Goal: Complete application form: Complete application form

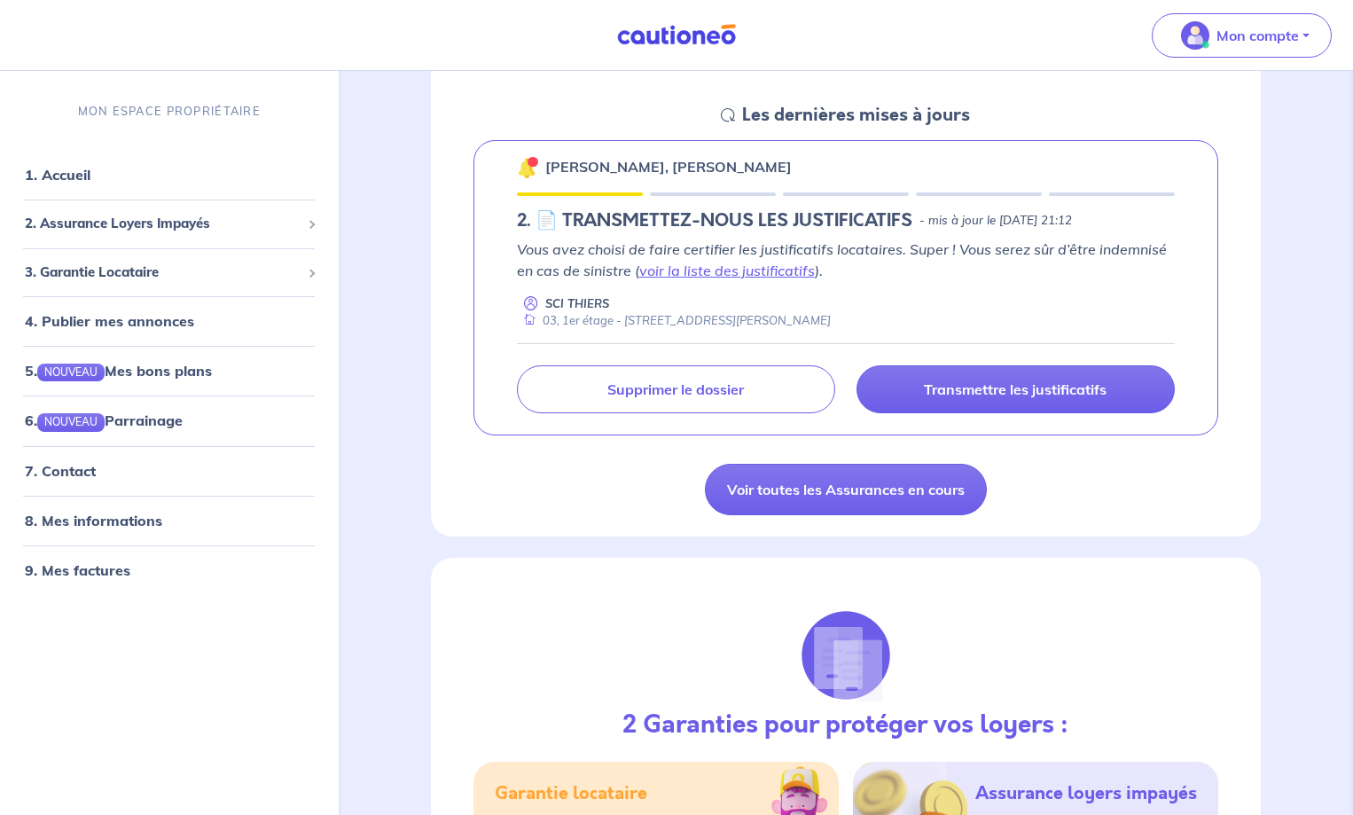
scroll to position [266, 0]
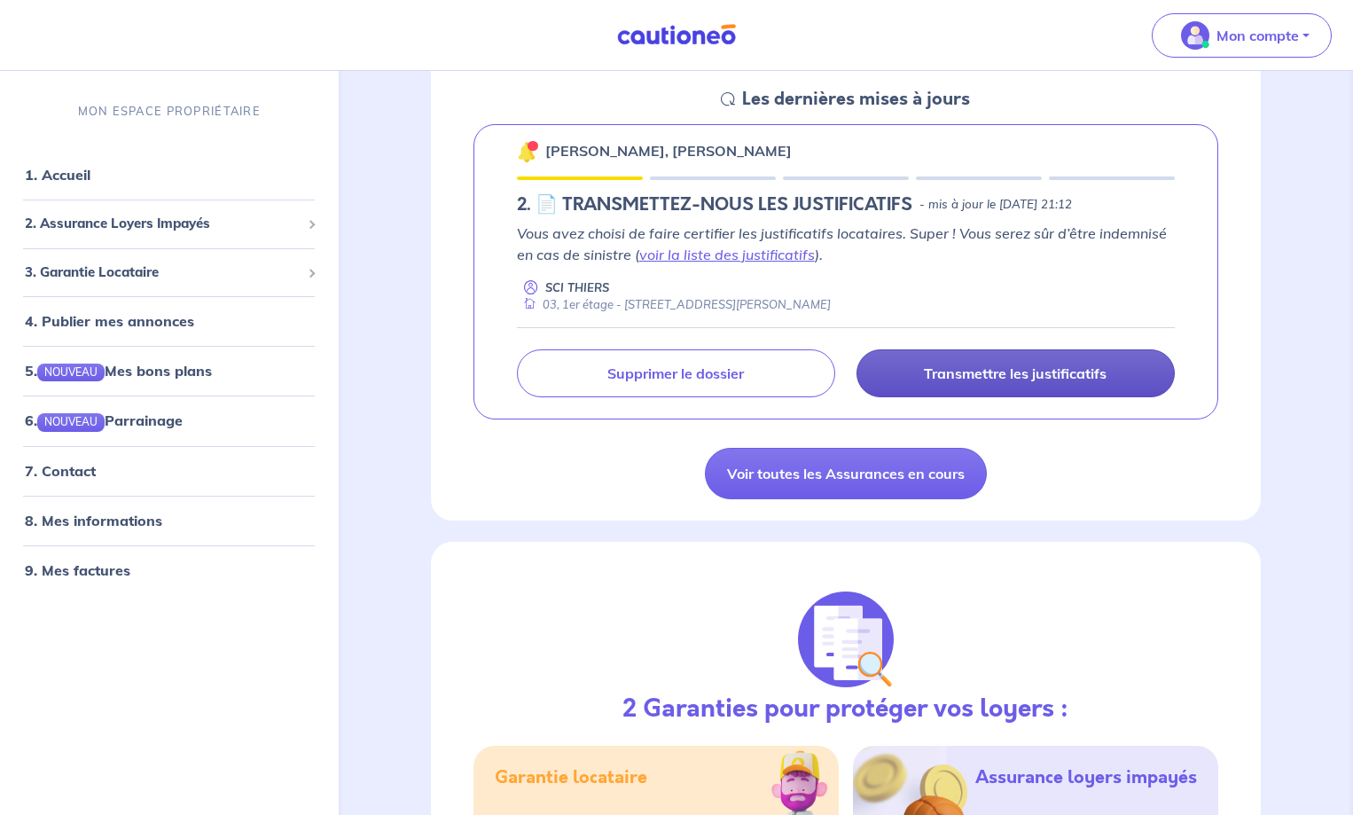
click at [1058, 360] on link "Transmettre les justificatifs" at bounding box center [1015, 373] width 318 height 48
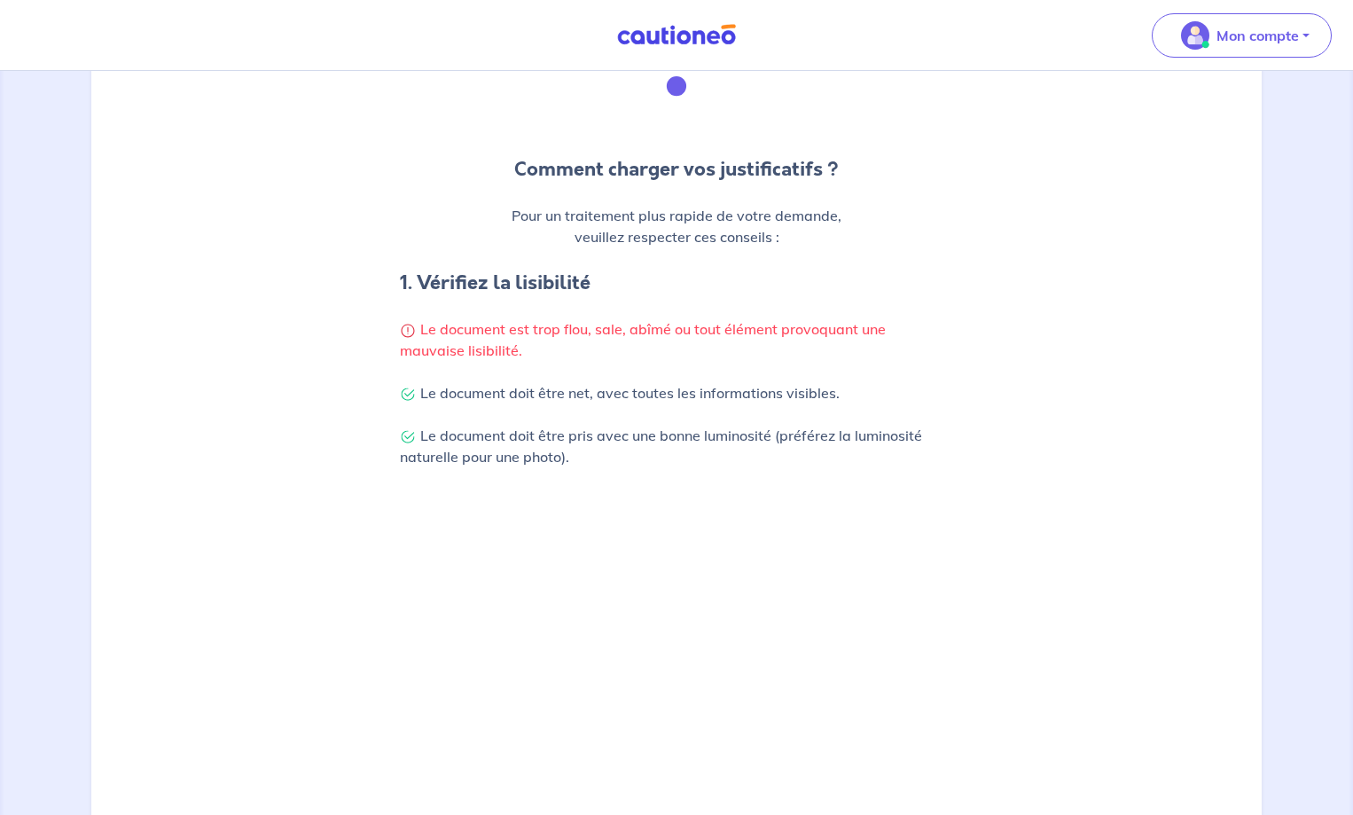
scroll to position [455, 0]
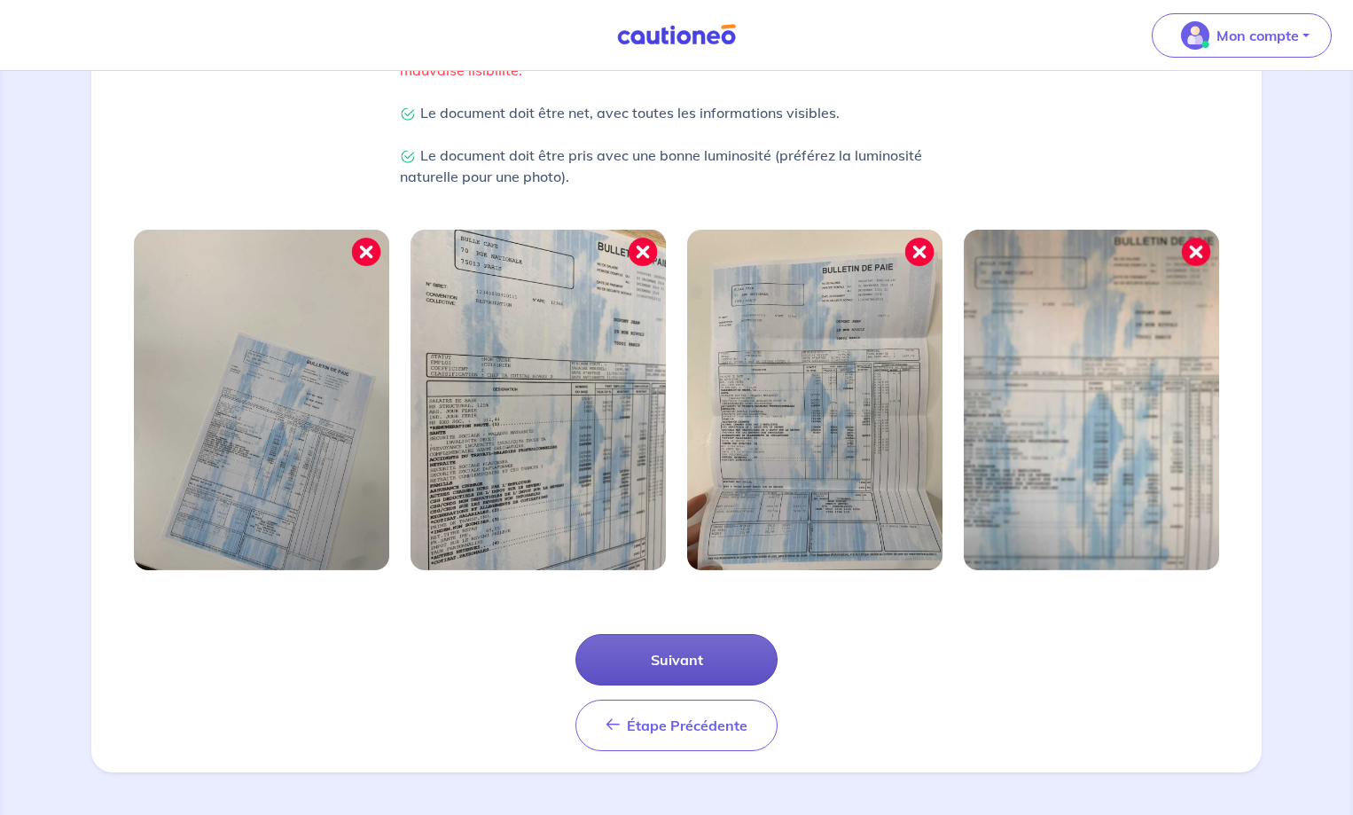
click at [663, 669] on button "Suivant" at bounding box center [676, 659] width 202 height 51
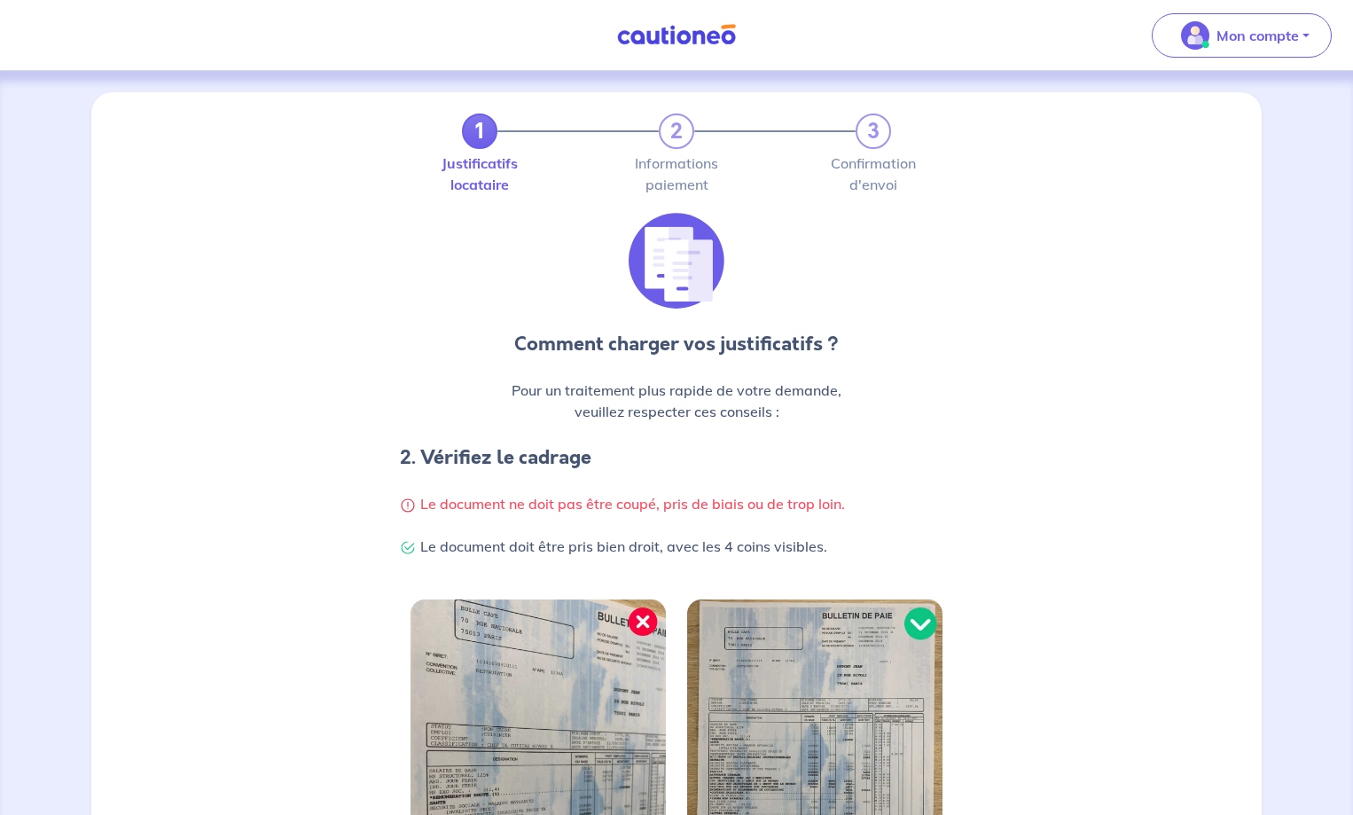
scroll to position [370, 0]
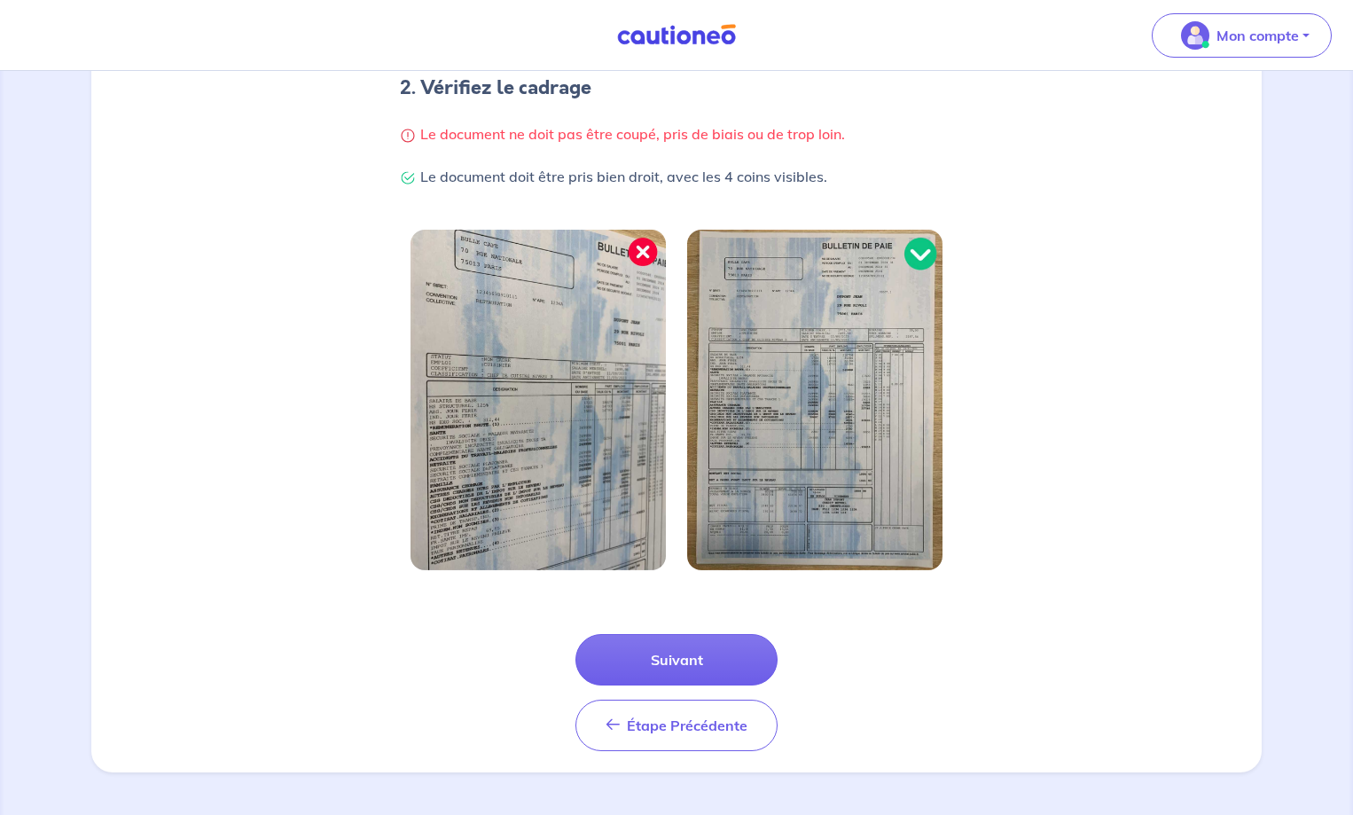
click at [678, 660] on button "Suivant" at bounding box center [676, 659] width 202 height 51
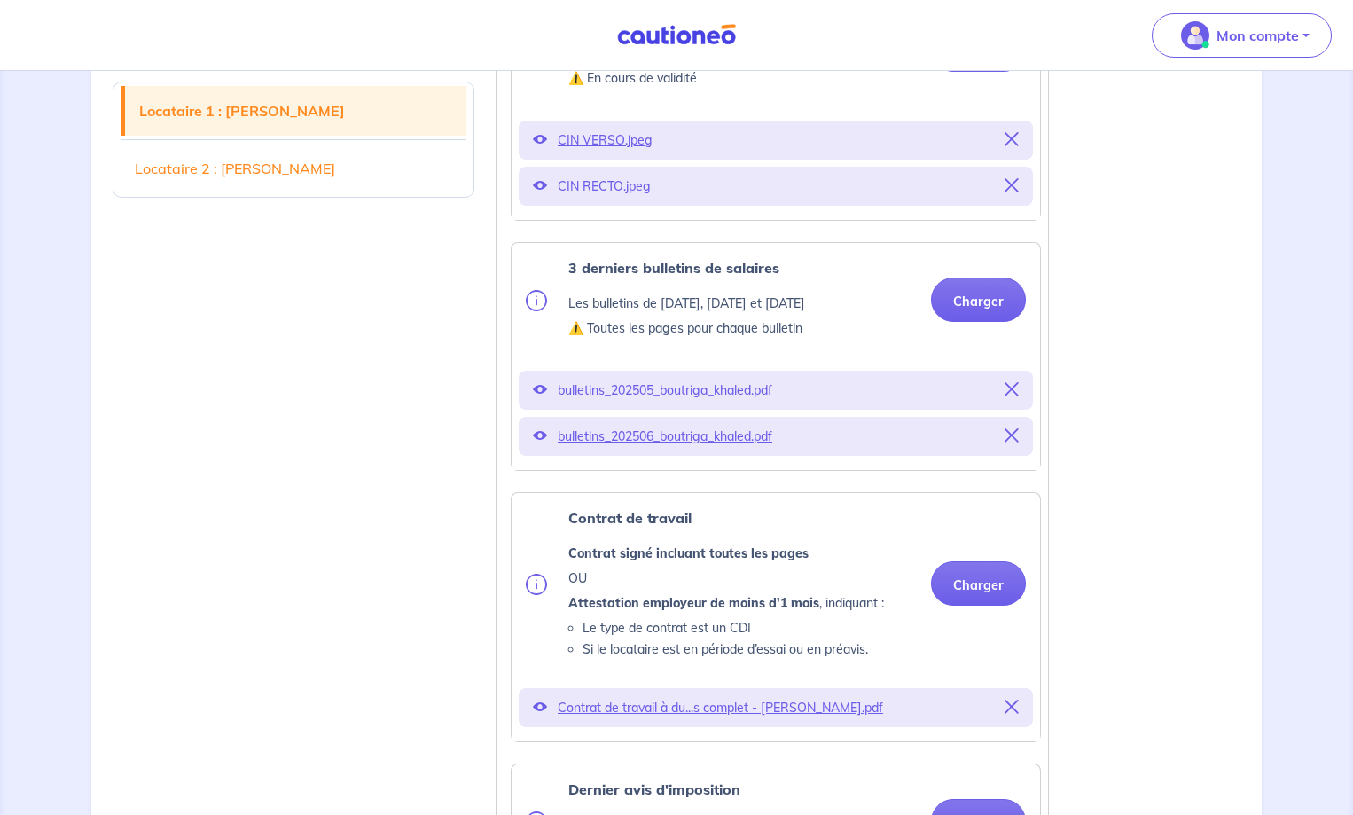
scroll to position [709, 0]
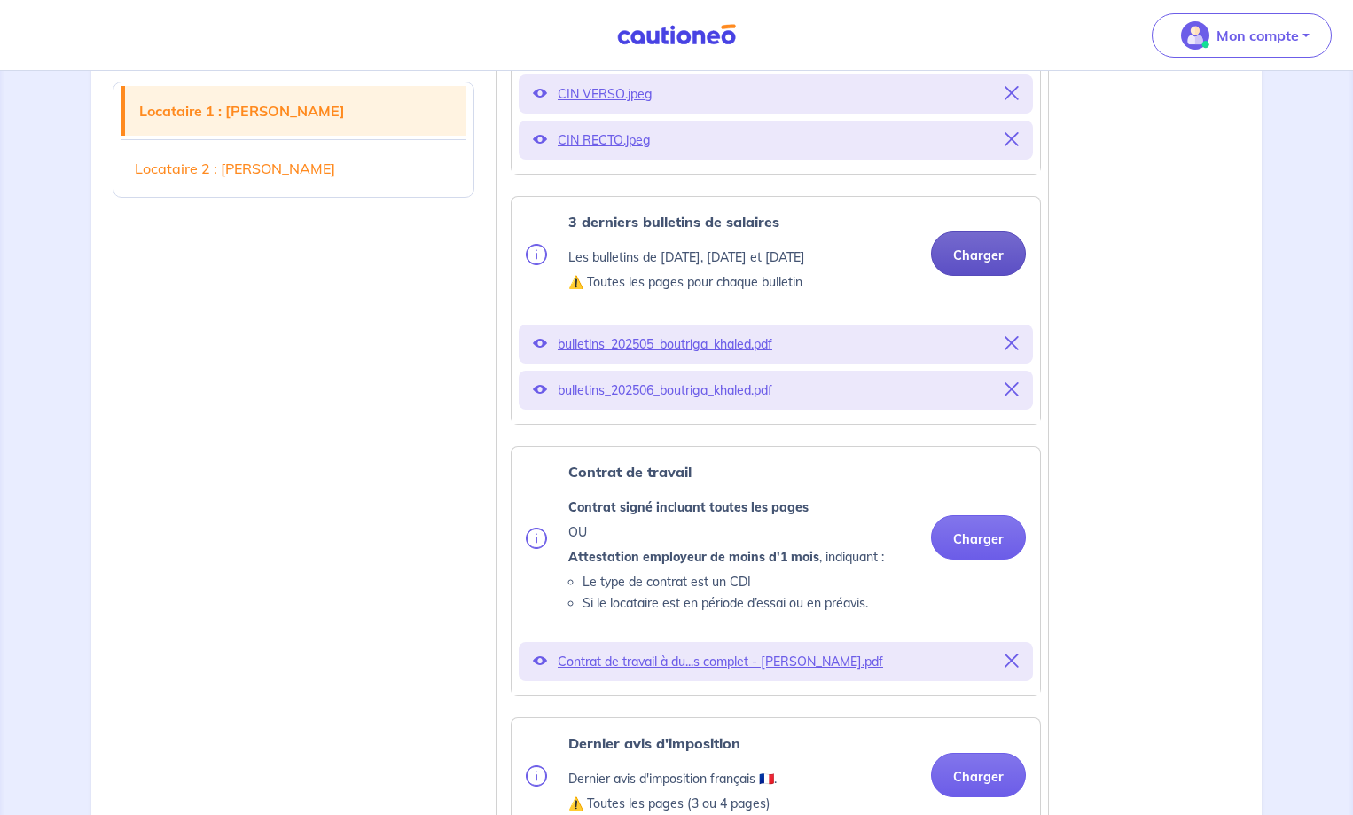
click at [982, 276] on button "Charger" at bounding box center [978, 253] width 95 height 44
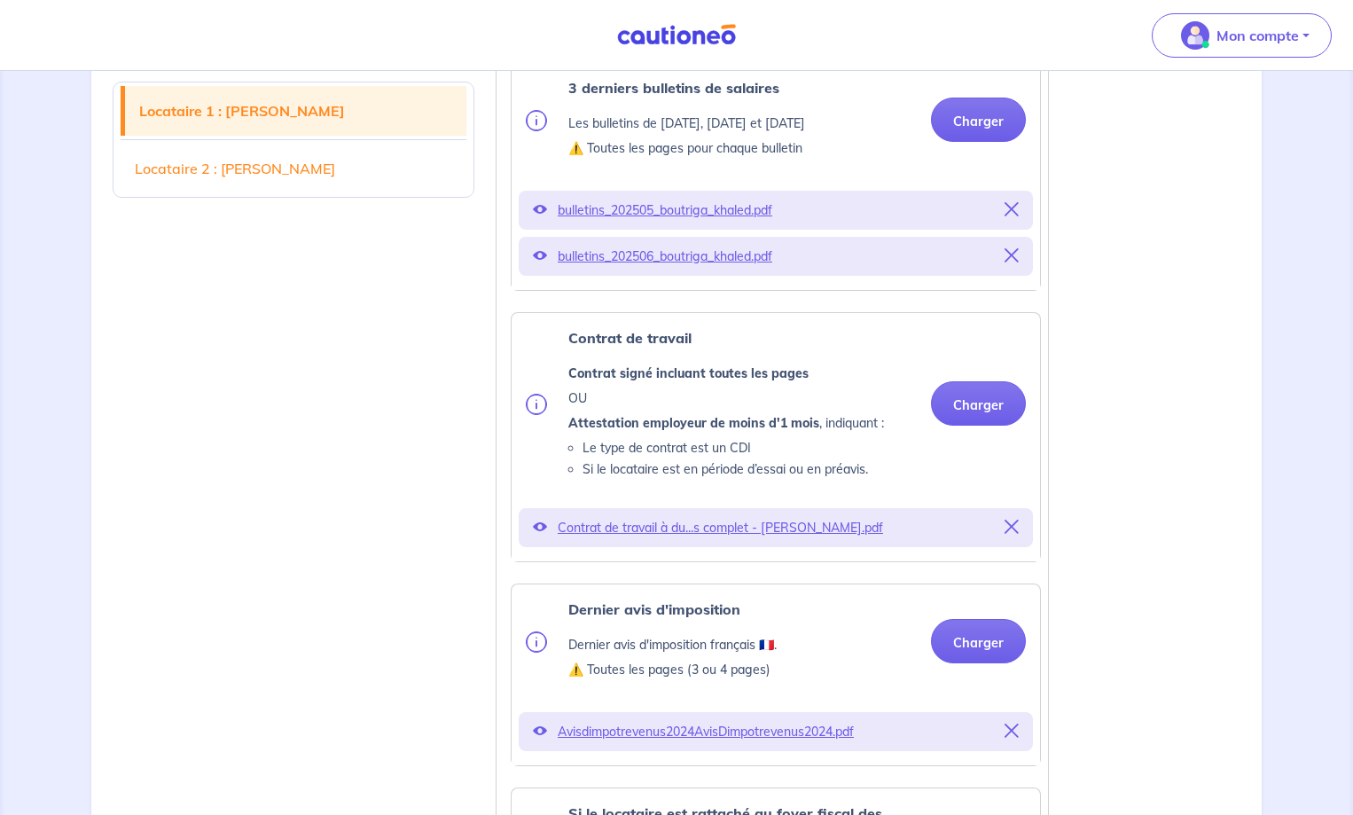
scroll to position [887, 0]
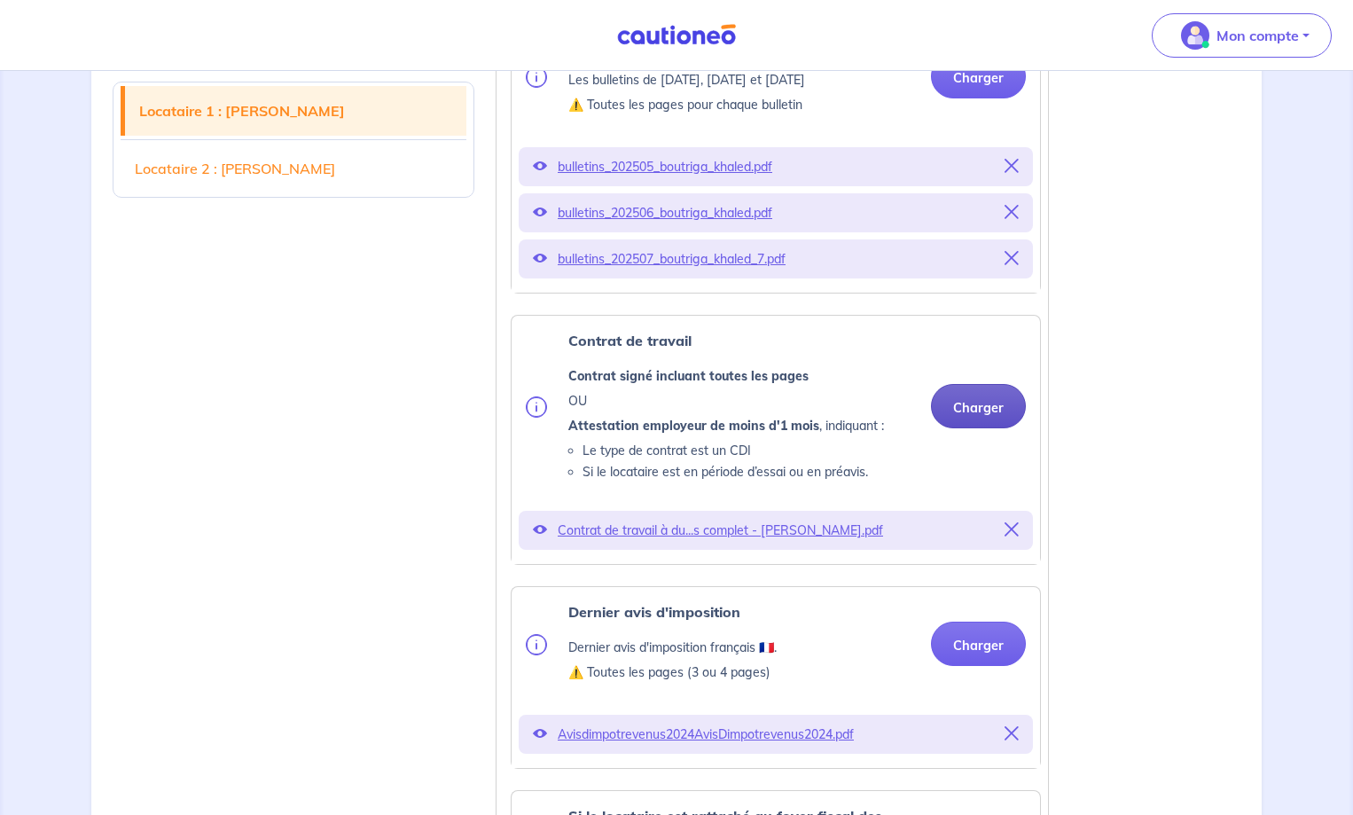
click at [975, 427] on button "Charger" at bounding box center [978, 406] width 95 height 44
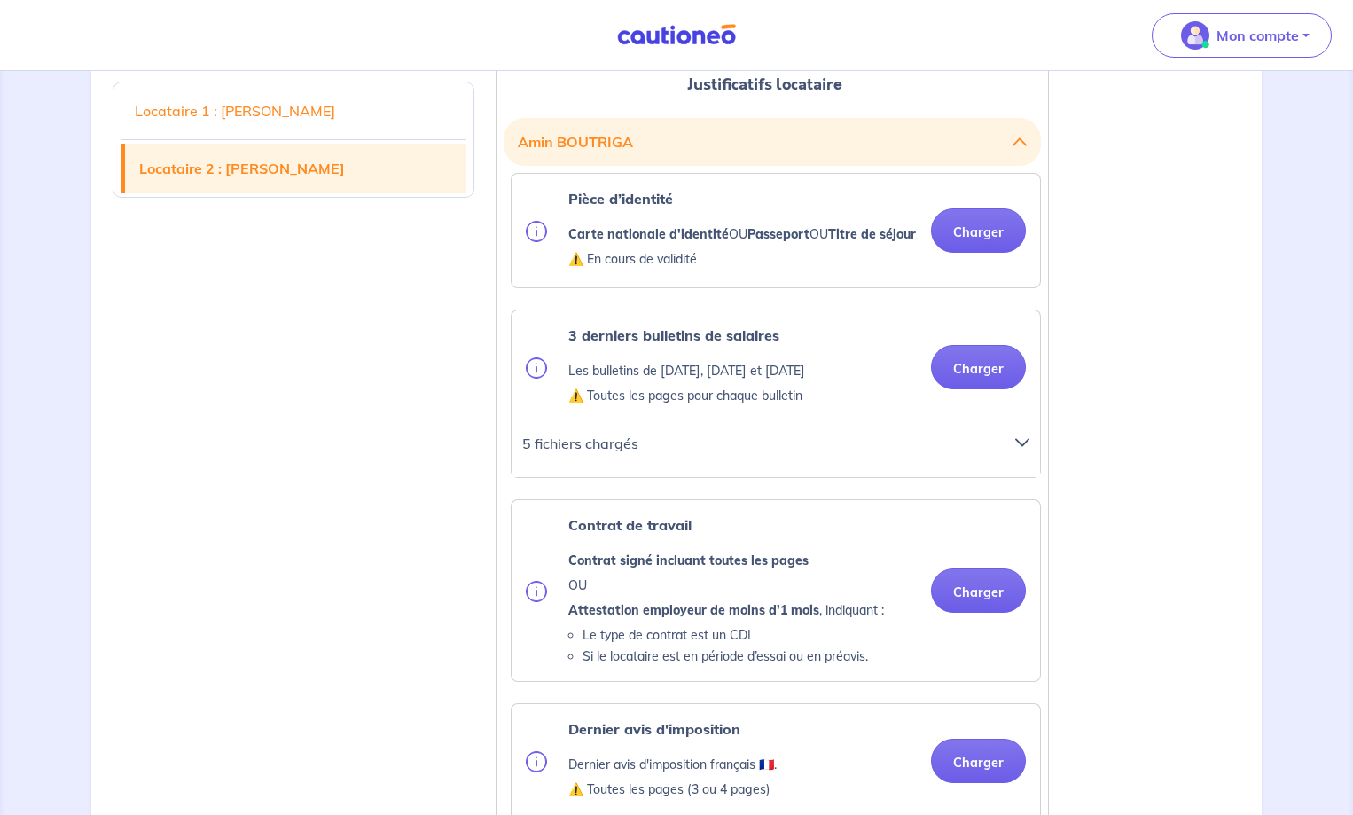
scroll to position [2394, 0]
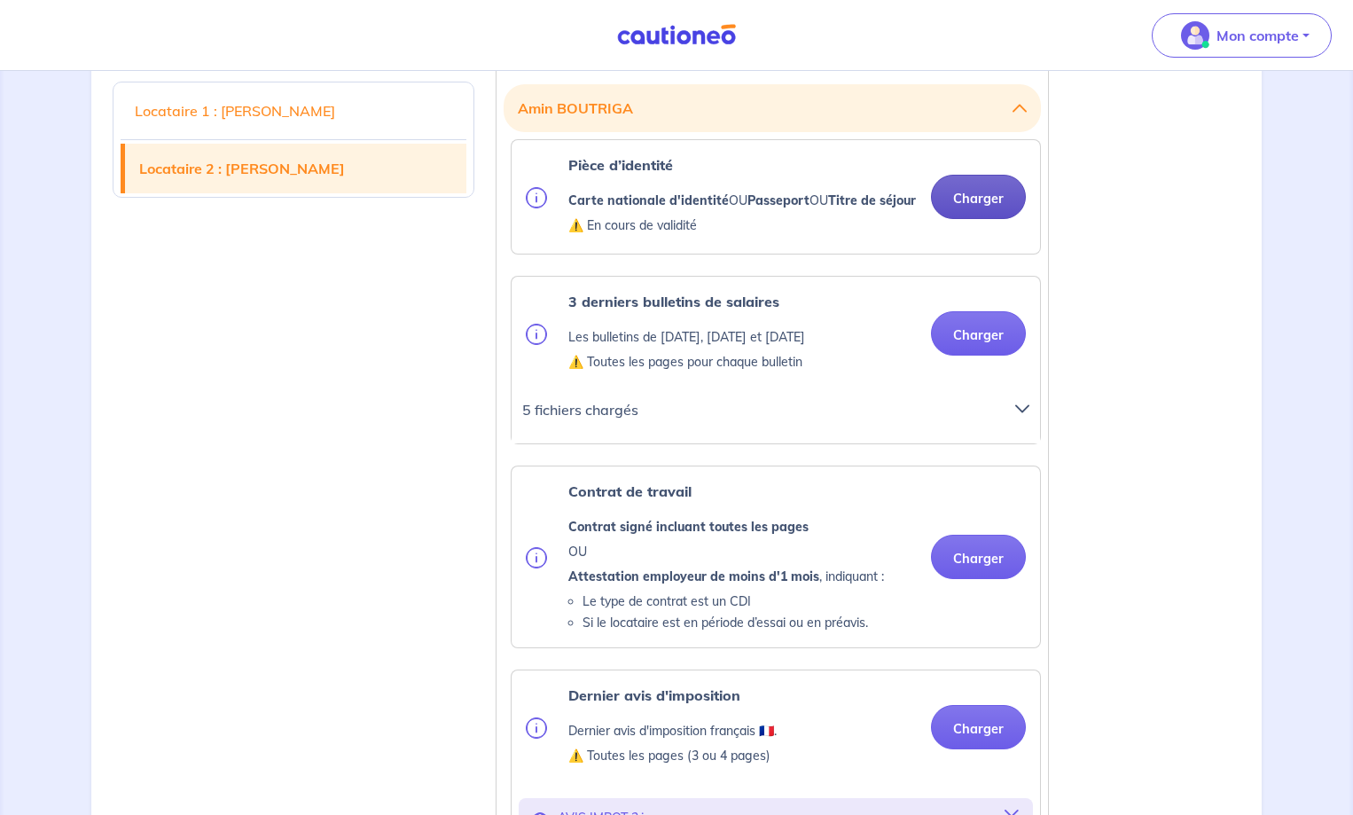
click at [962, 219] on button "Charger" at bounding box center [978, 197] width 95 height 44
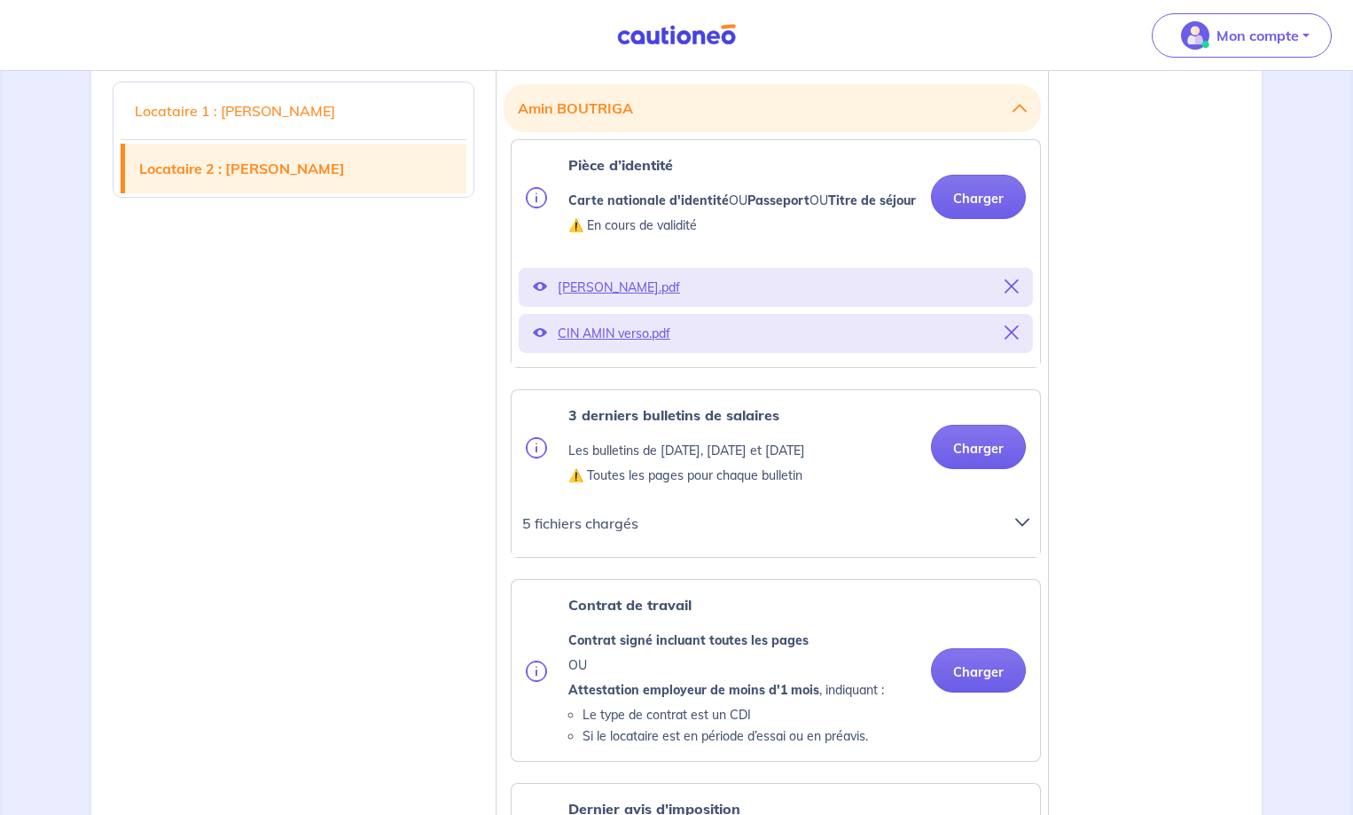
click at [1022, 529] on icon at bounding box center [1022, 522] width 14 height 14
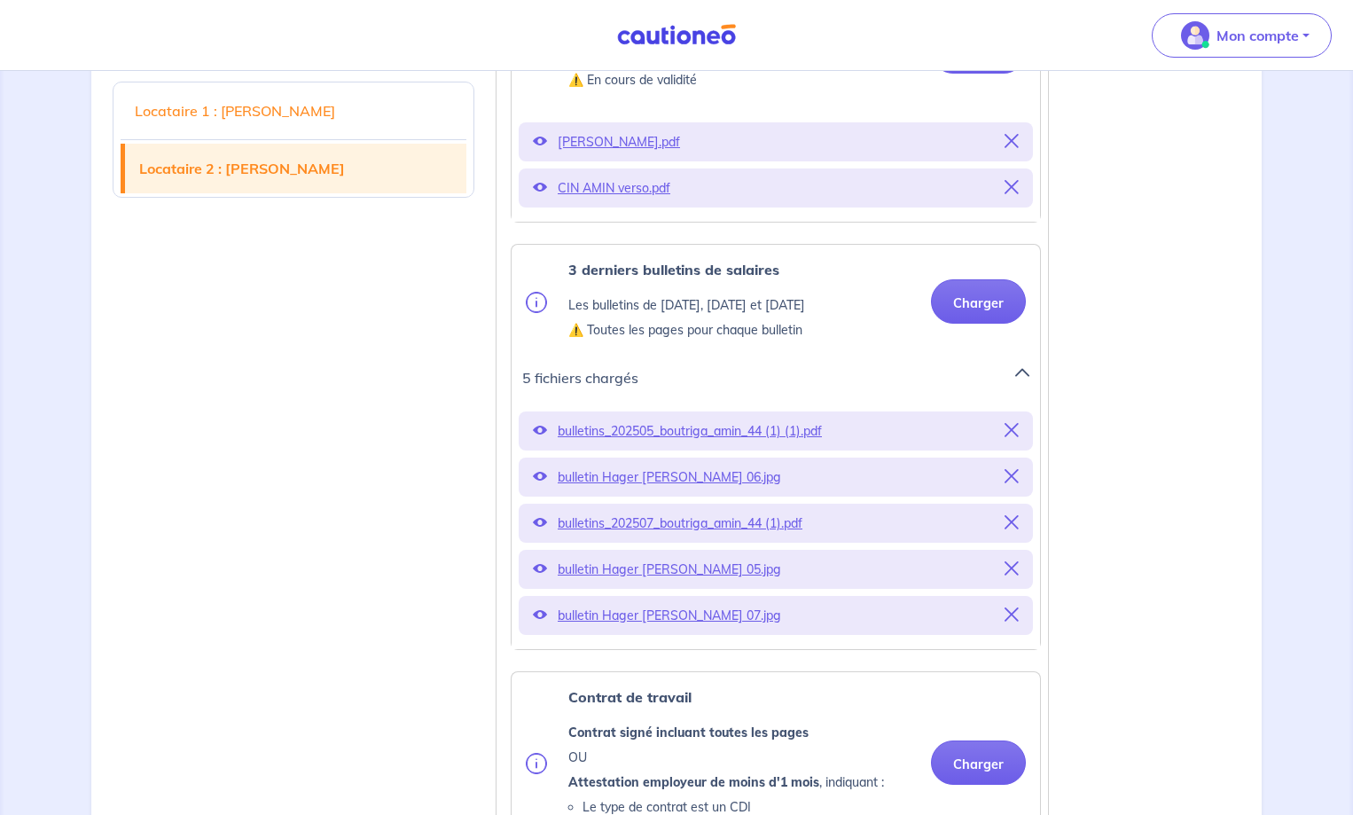
scroll to position [2571, 0]
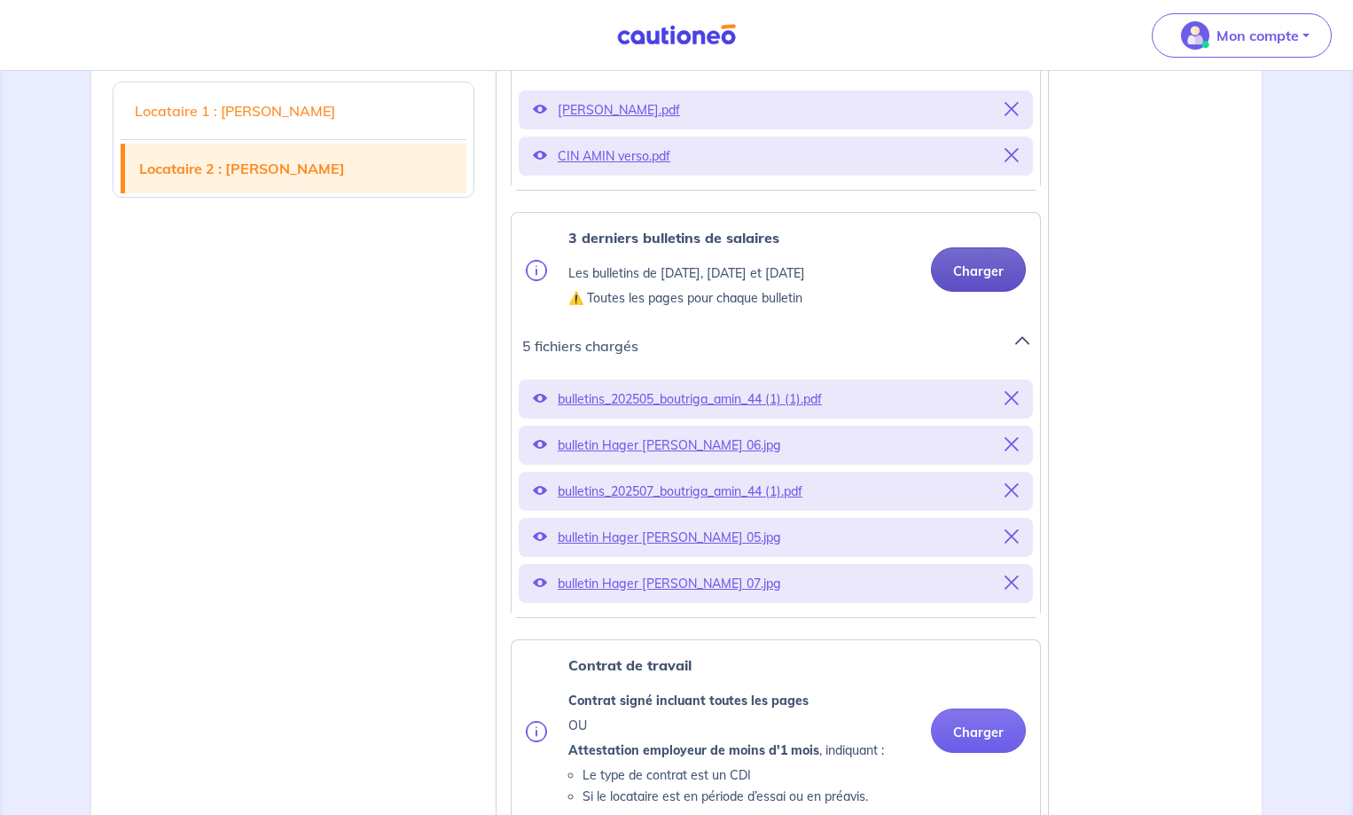
click at [983, 292] on button "Charger" at bounding box center [978, 269] width 95 height 44
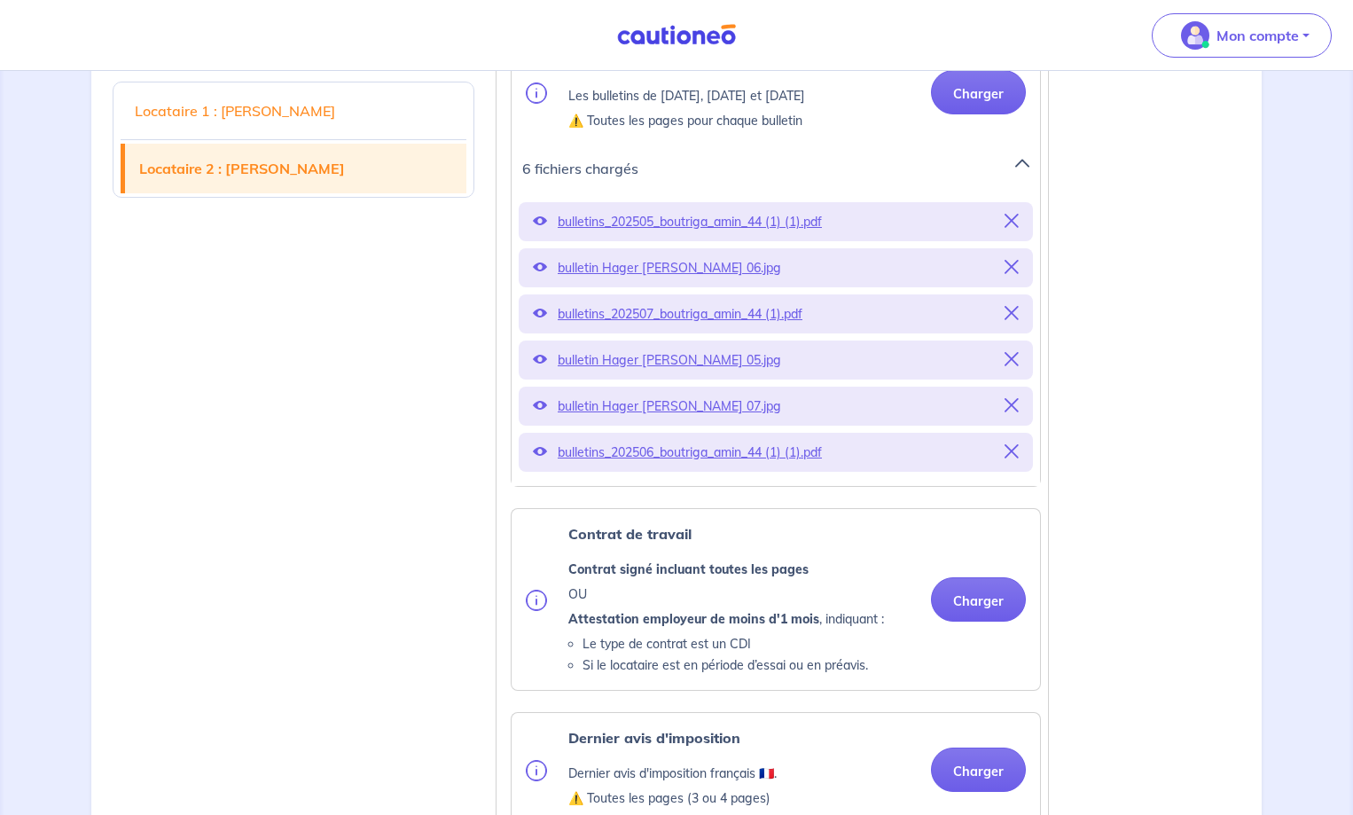
scroll to position [2837, 0]
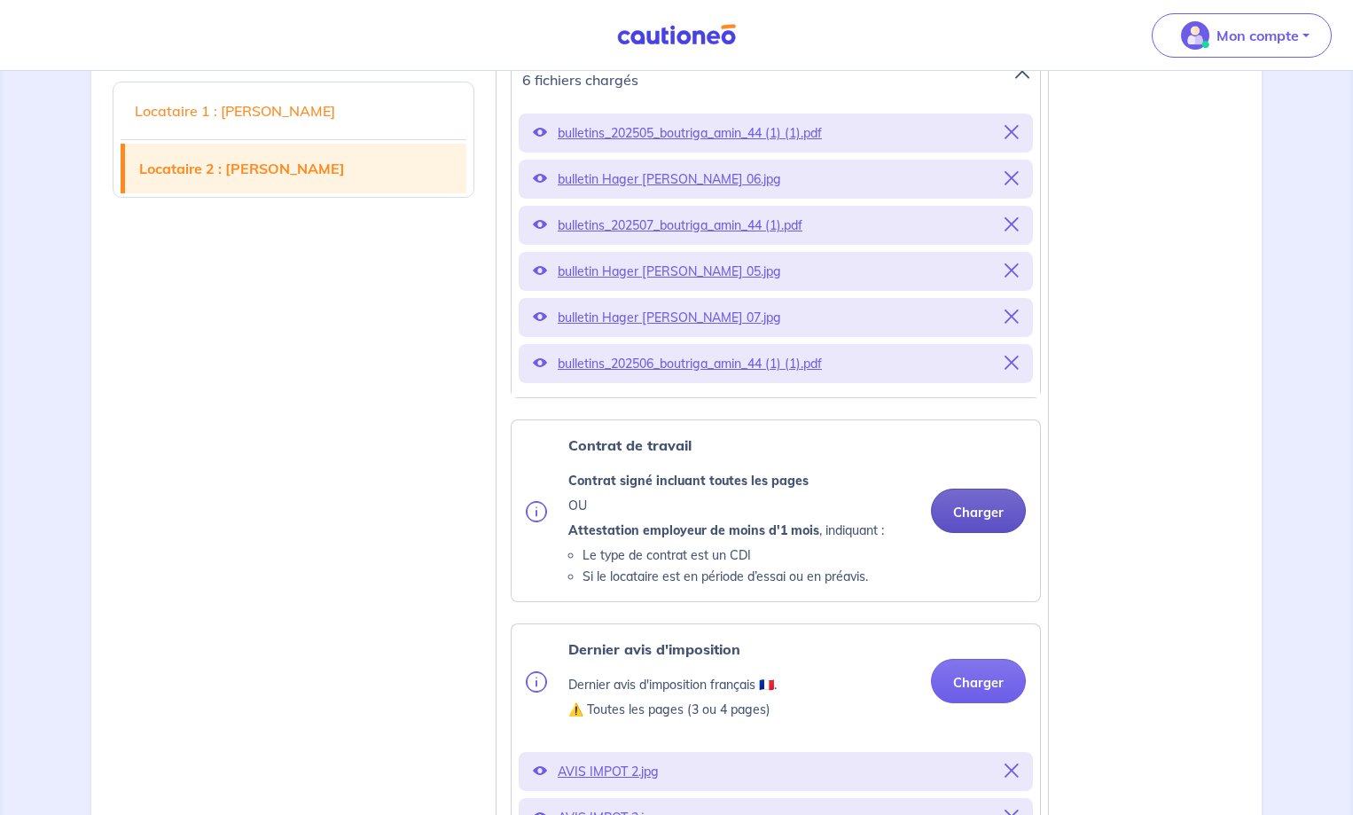
click at [980, 533] on button "Charger" at bounding box center [978, 510] width 95 height 44
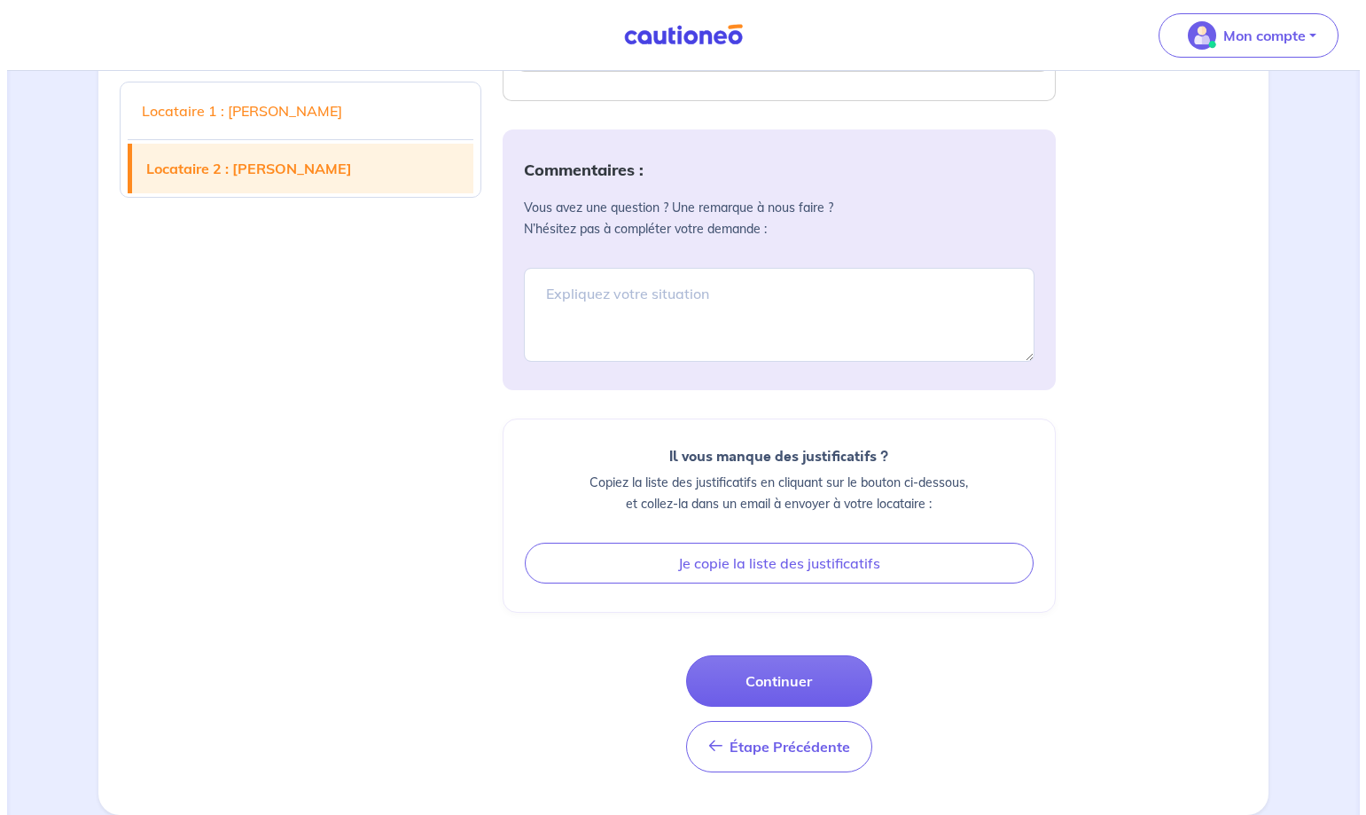
scroll to position [4410, 0]
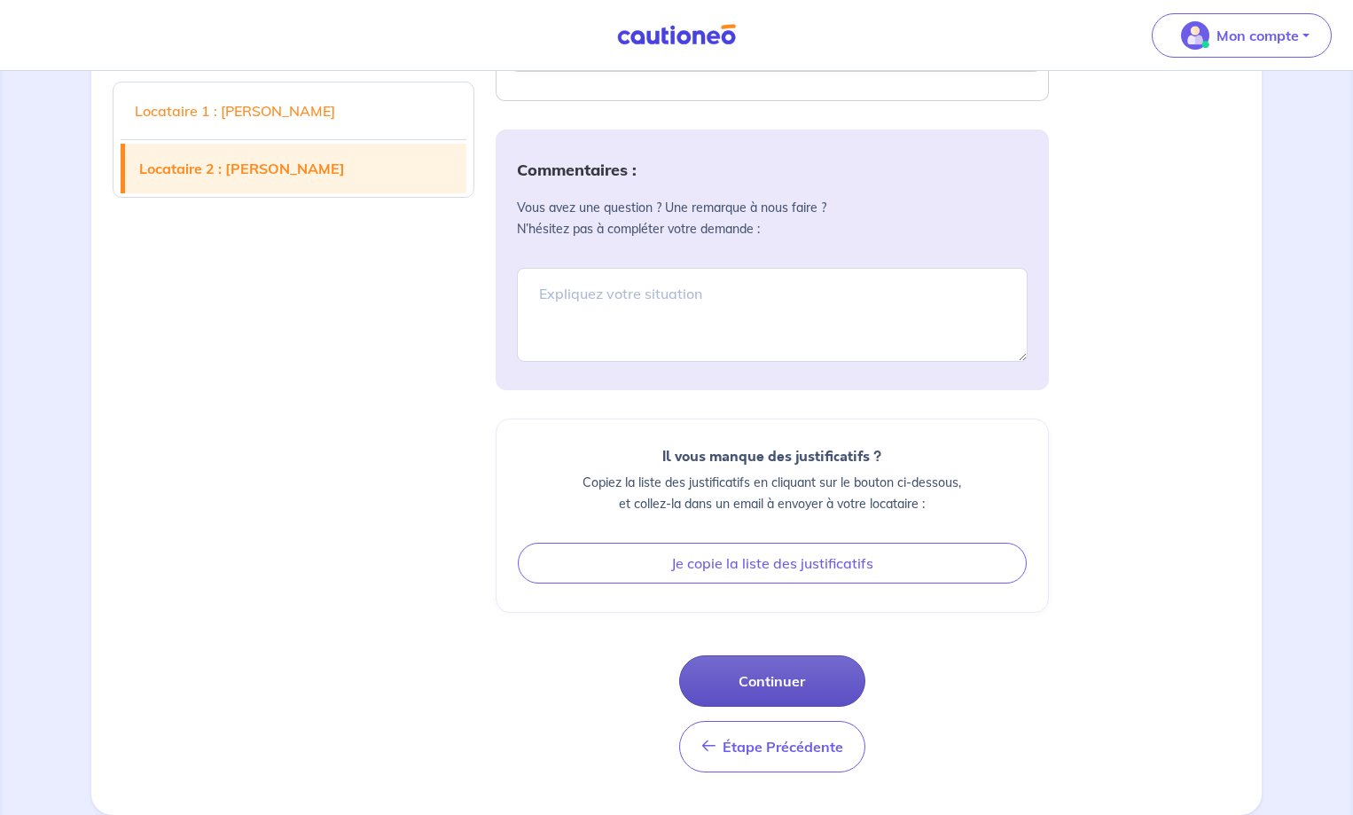
click at [787, 677] on button "Continuer" at bounding box center [772, 680] width 186 height 51
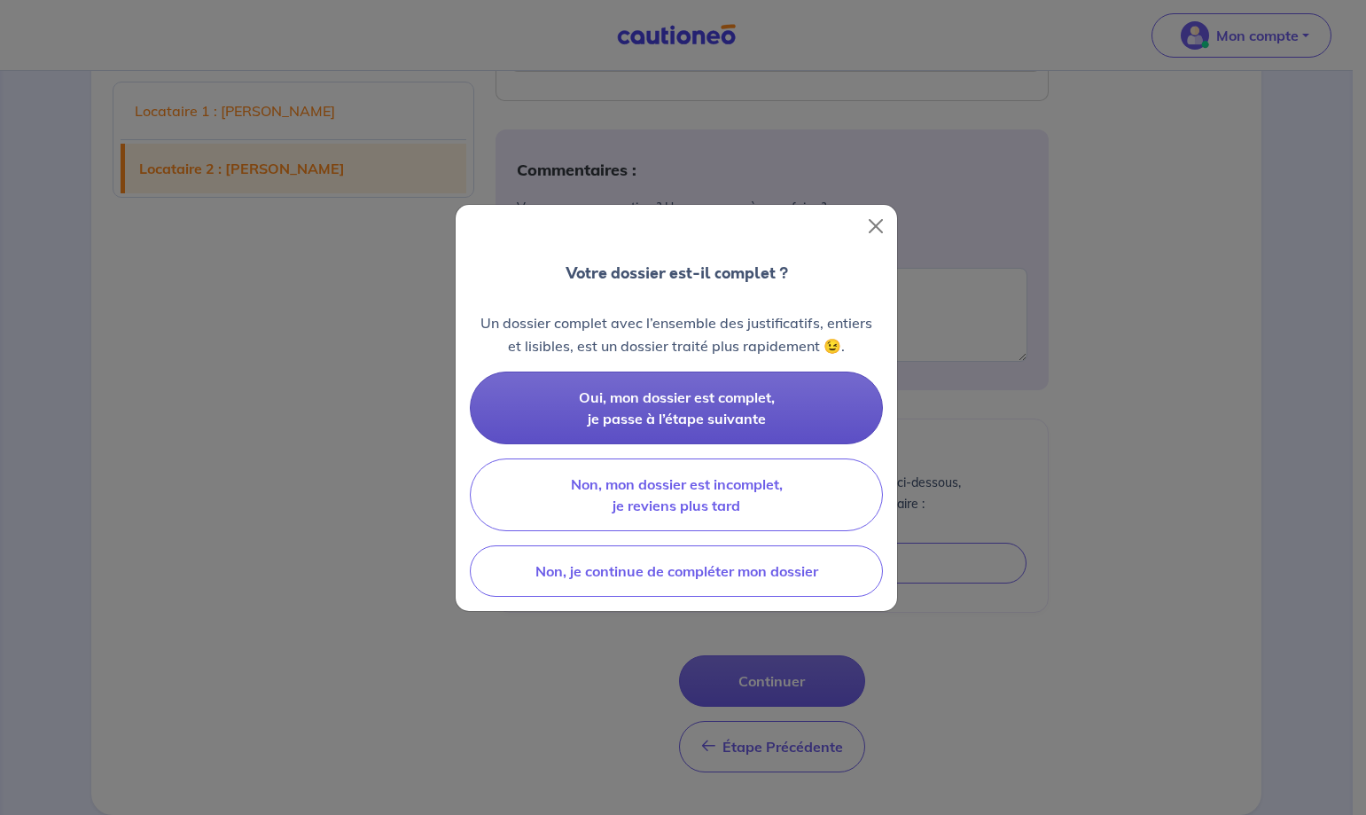
click at [715, 401] on span "Oui, mon dossier est complet, je passe à l’étape suivante" at bounding box center [677, 407] width 196 height 39
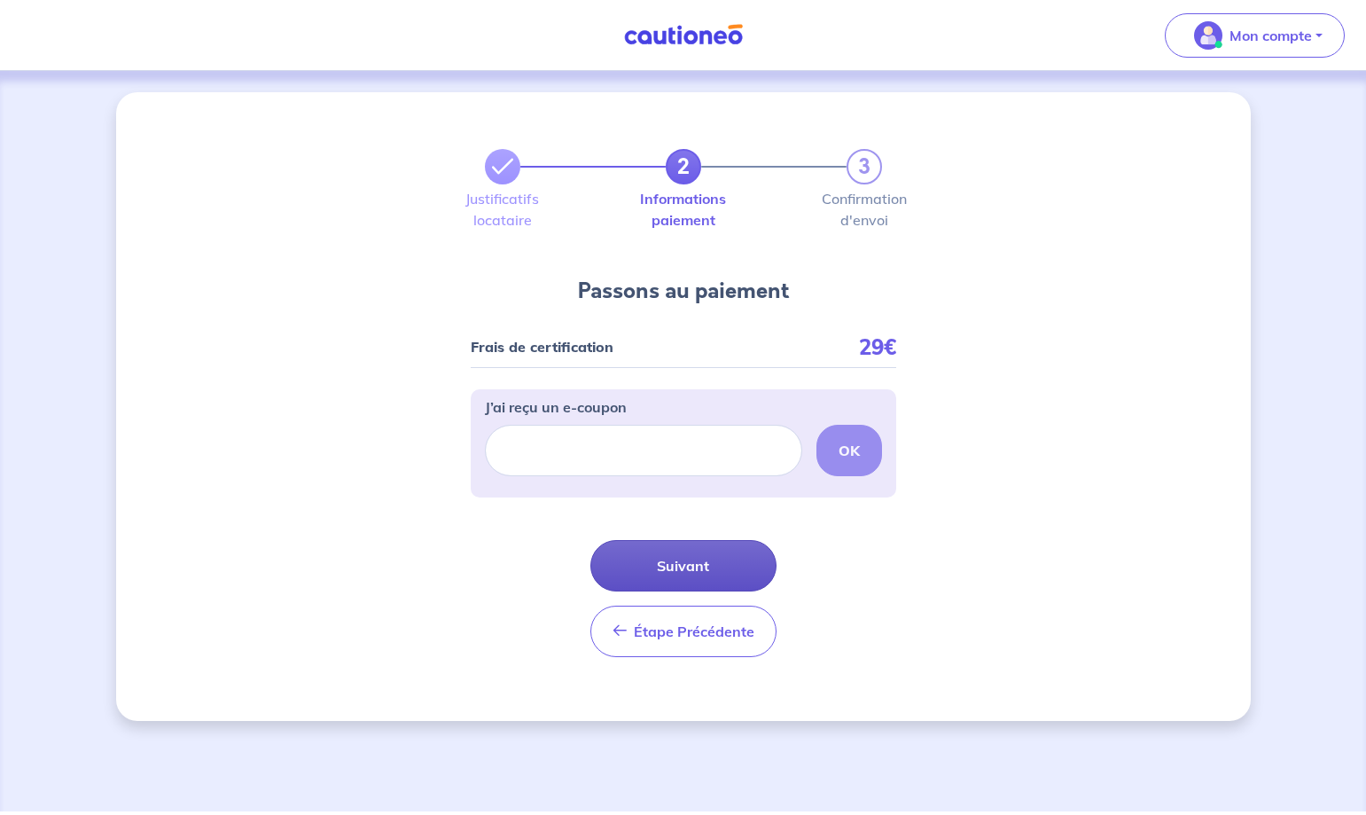
click at [698, 559] on button "Suivant" at bounding box center [683, 565] width 186 height 51
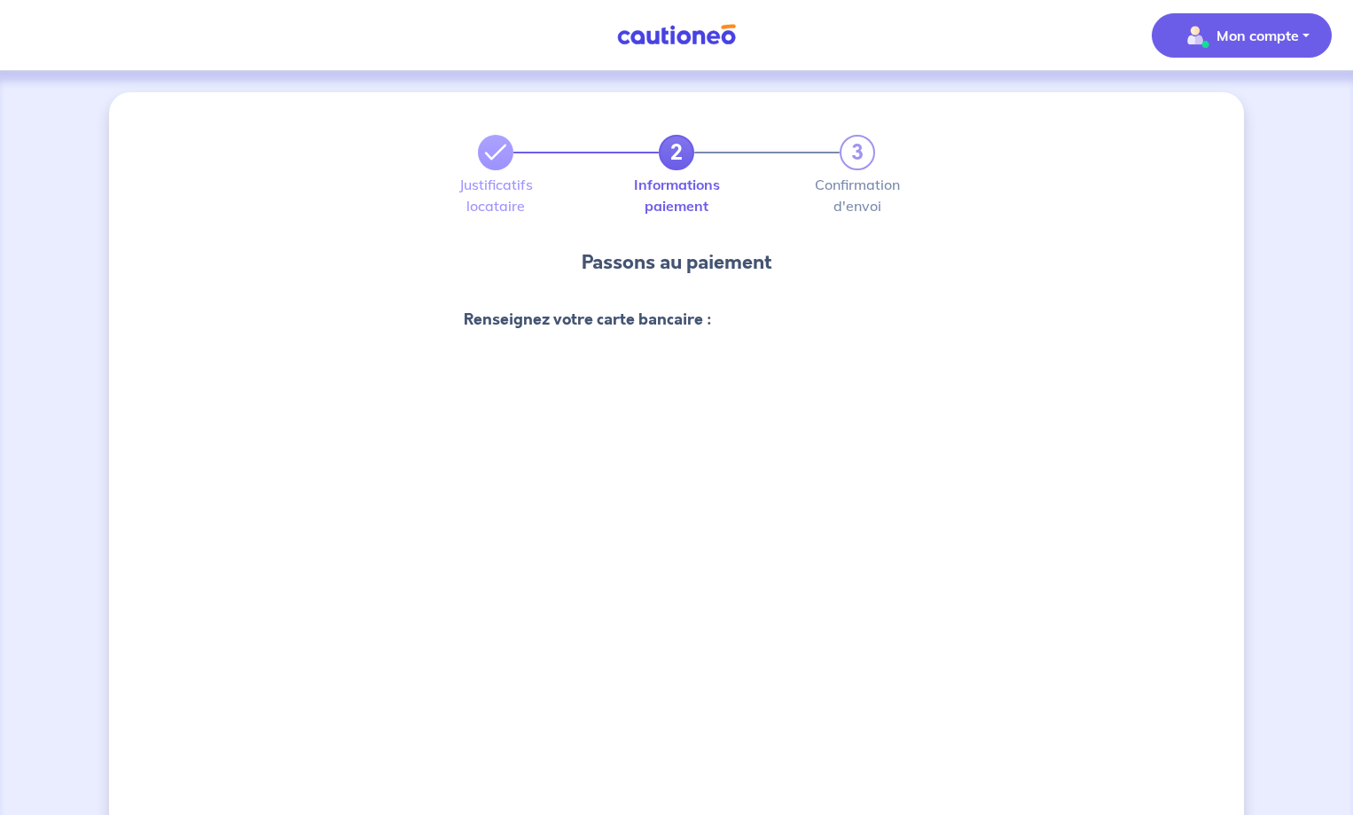
click at [1259, 21] on span "Mon compte" at bounding box center [1236, 35] width 125 height 28
click at [1069, 230] on div "2 3 Justificatifs locataire Informations paiement Confirmation d'envoi Passons …" at bounding box center [676, 703] width 1135 height 1223
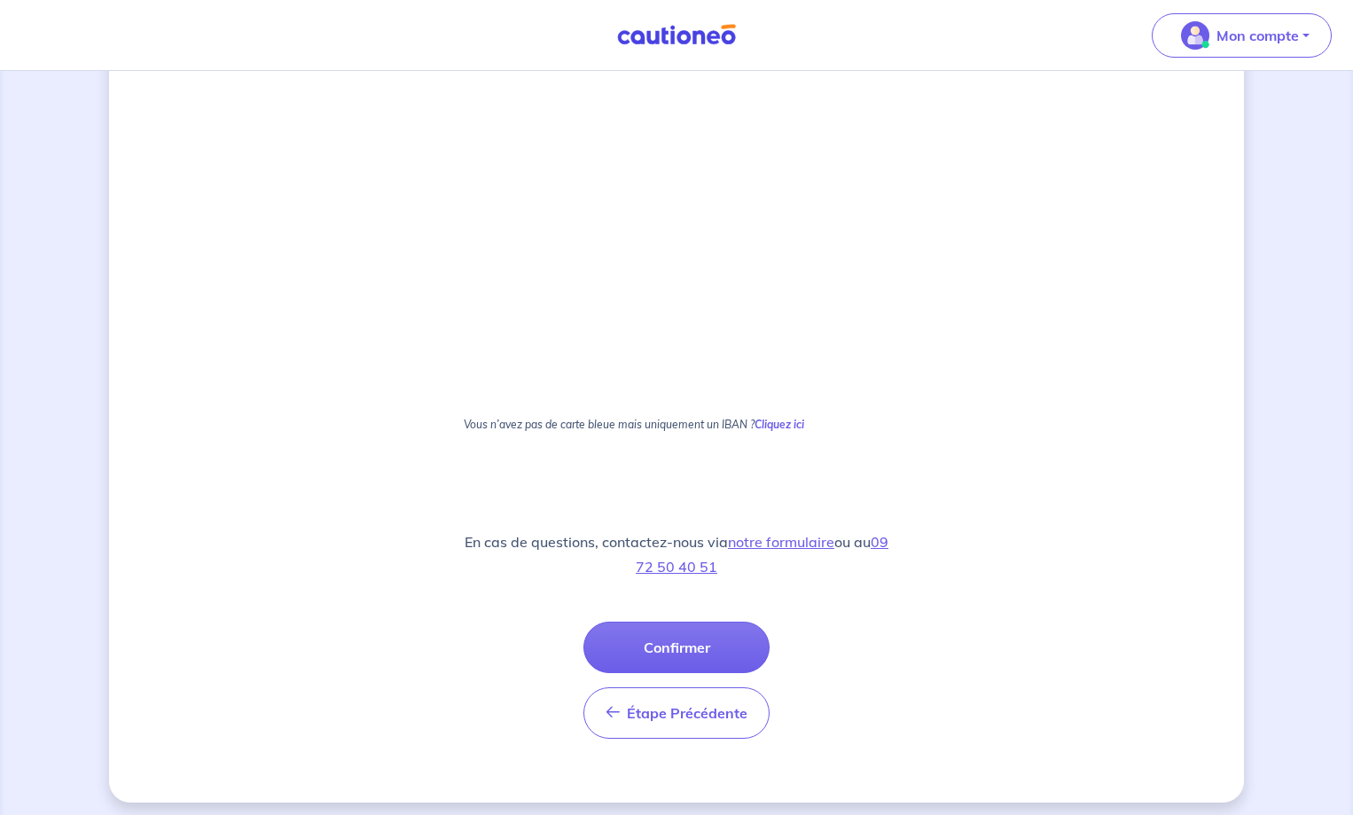
scroll to position [521, 0]
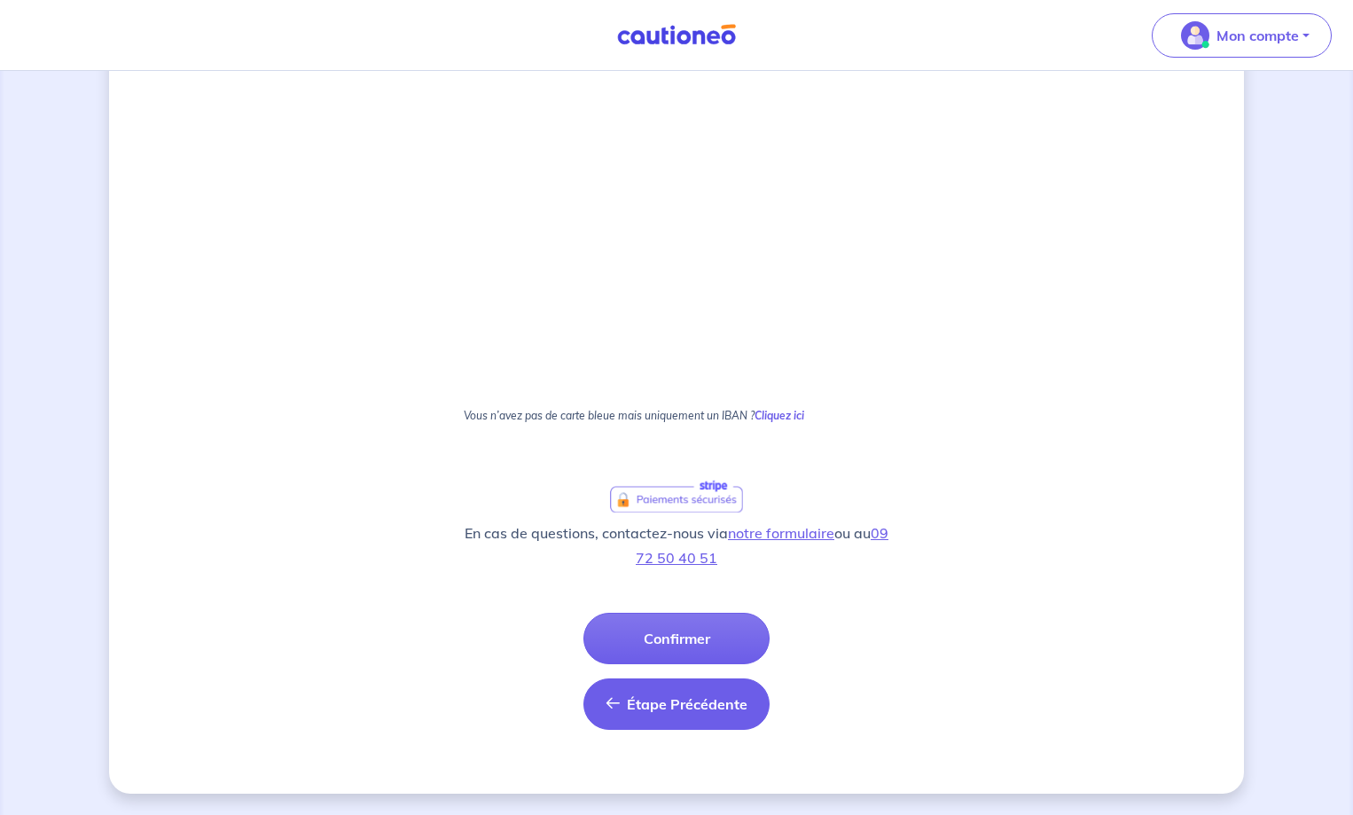
click at [643, 715] on button "Étape Précédente Précédent" at bounding box center [676, 703] width 186 height 51
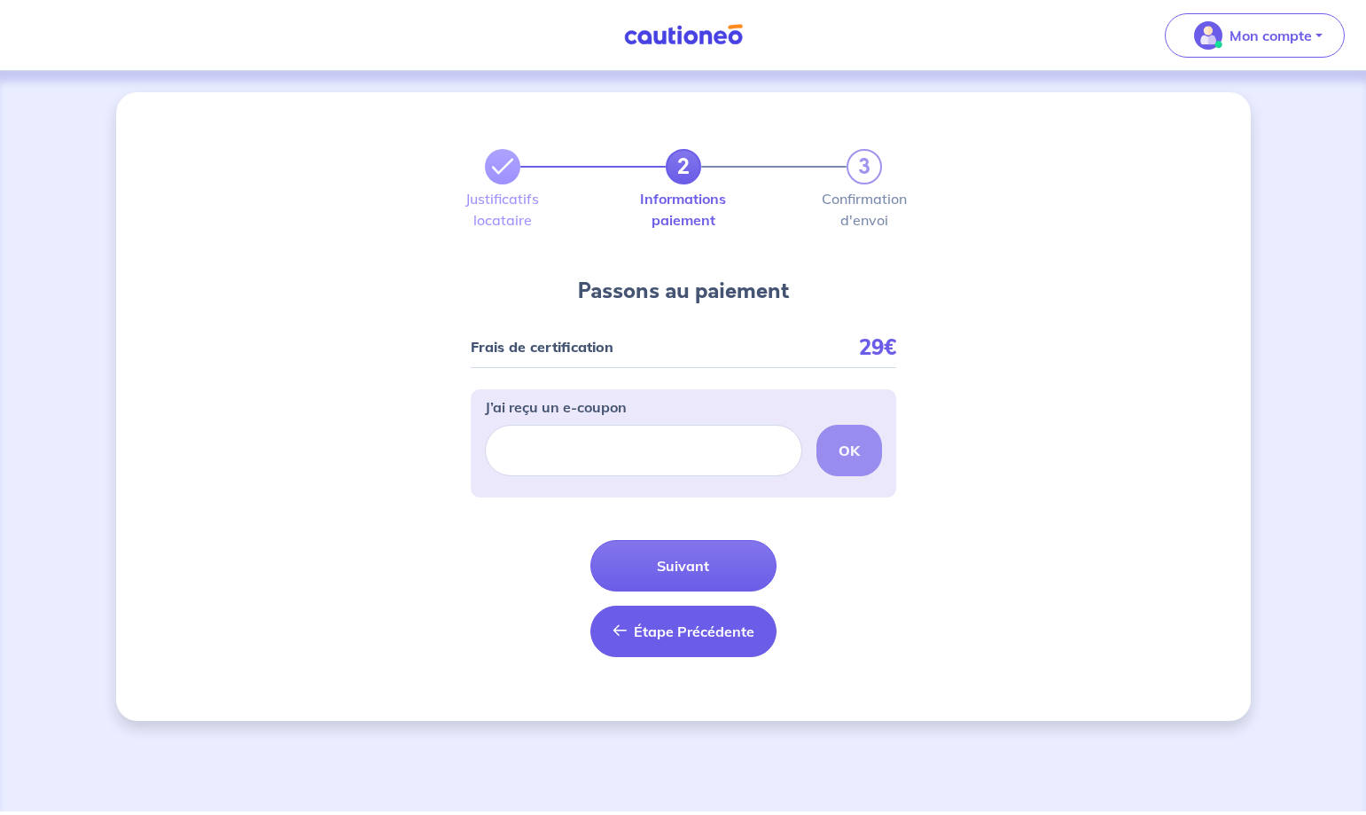
click at [701, 630] on span "Étape Précédente" at bounding box center [694, 631] width 121 height 18
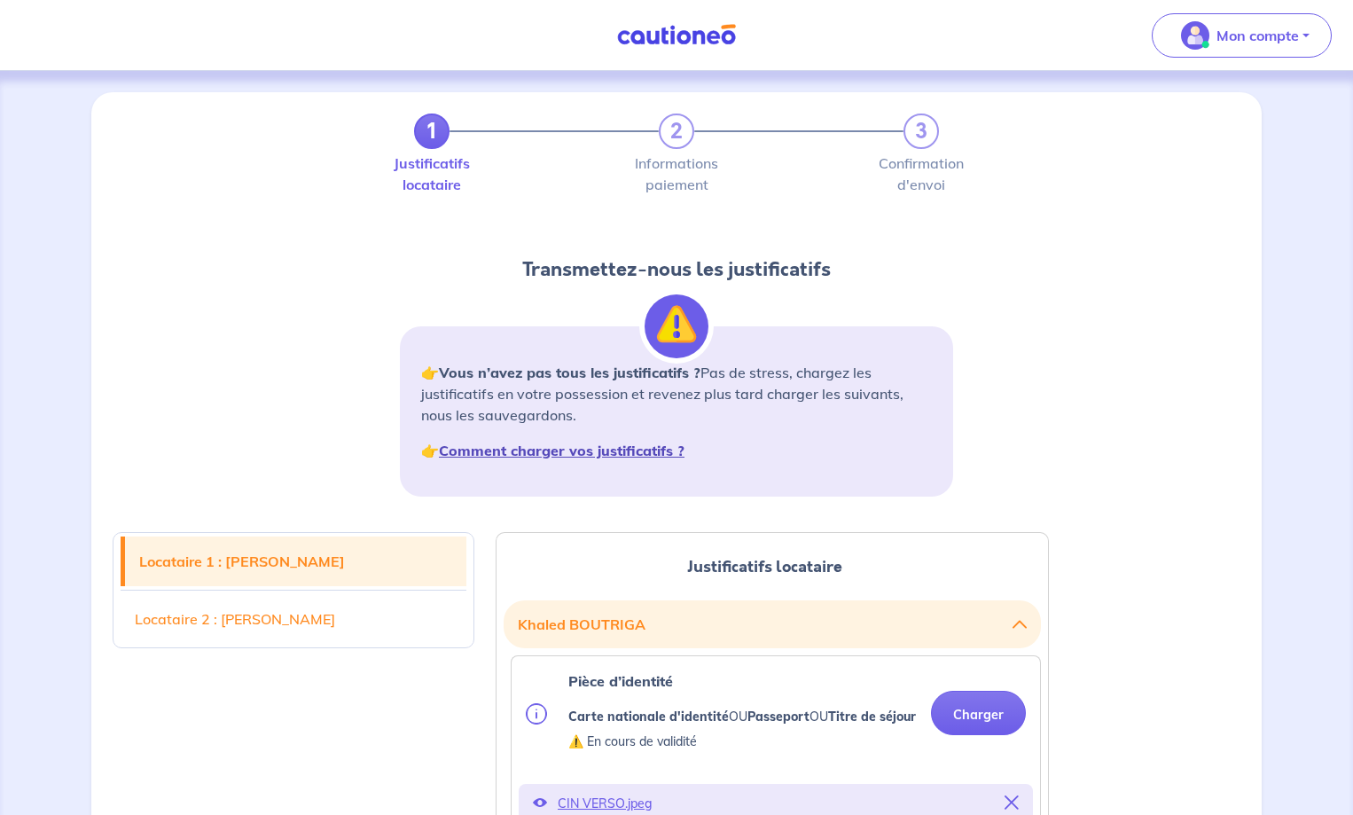
click at [538, 451] on strong "Comment charger vos justificatifs ?" at bounding box center [562, 450] width 246 height 18
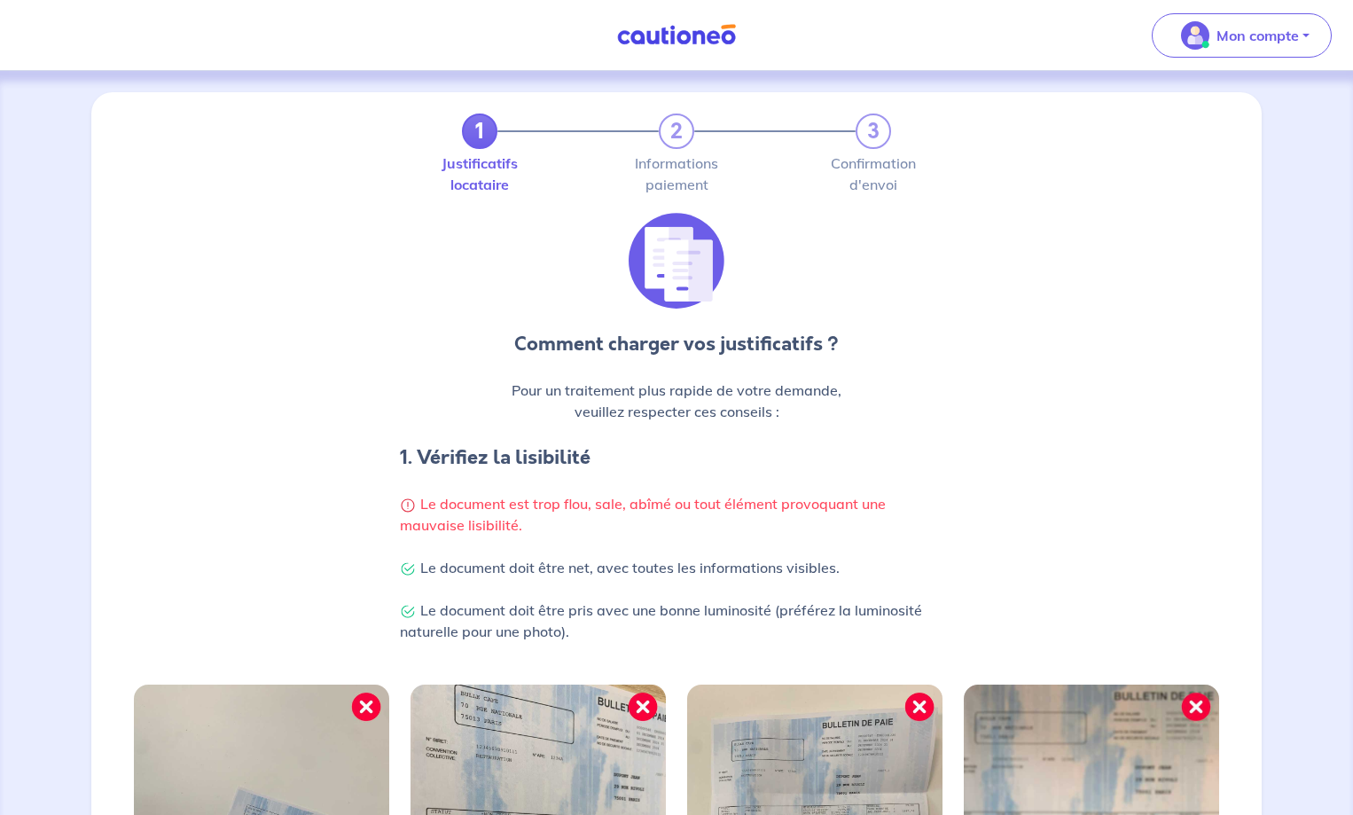
scroll to position [455, 0]
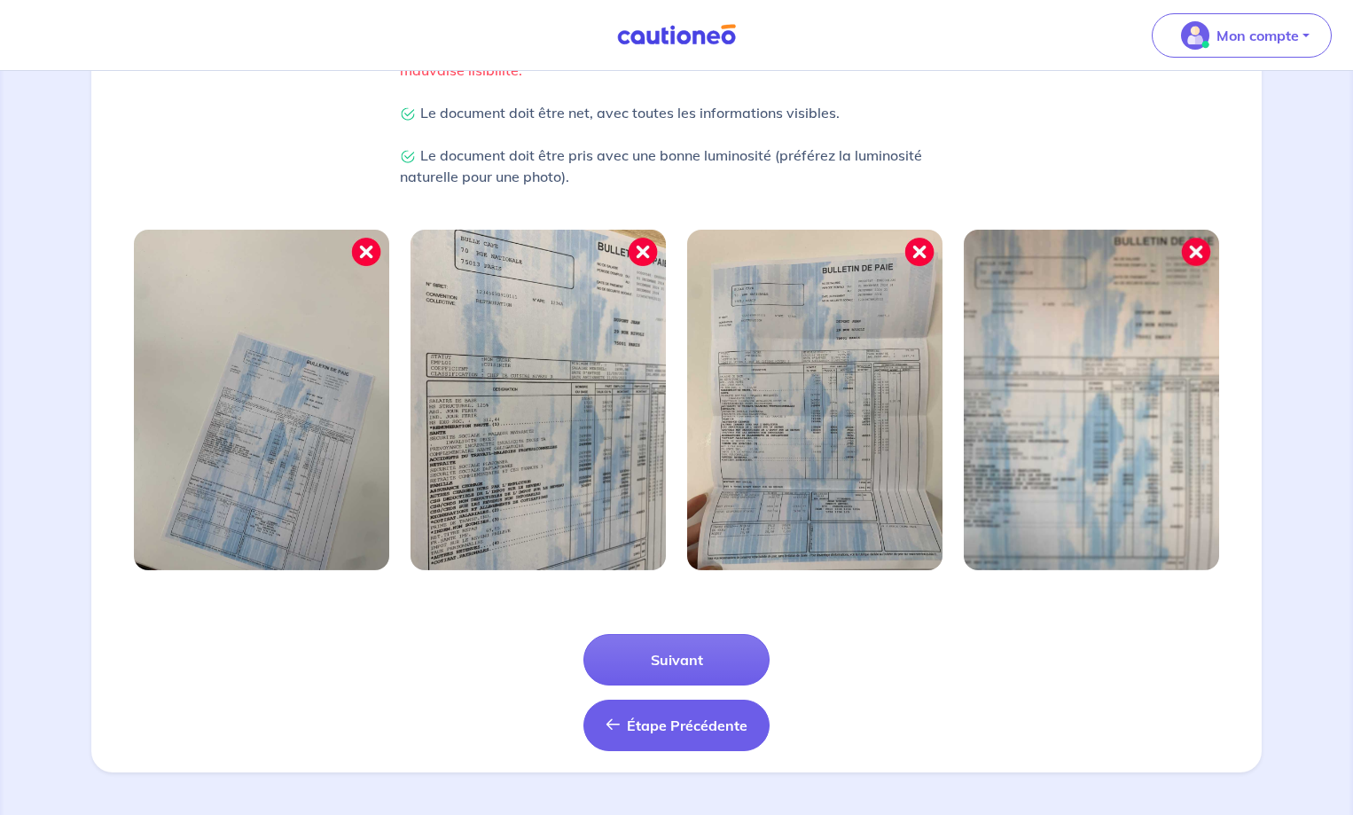
click at [685, 743] on button "Étape Précédente Précédent" at bounding box center [676, 724] width 186 height 51
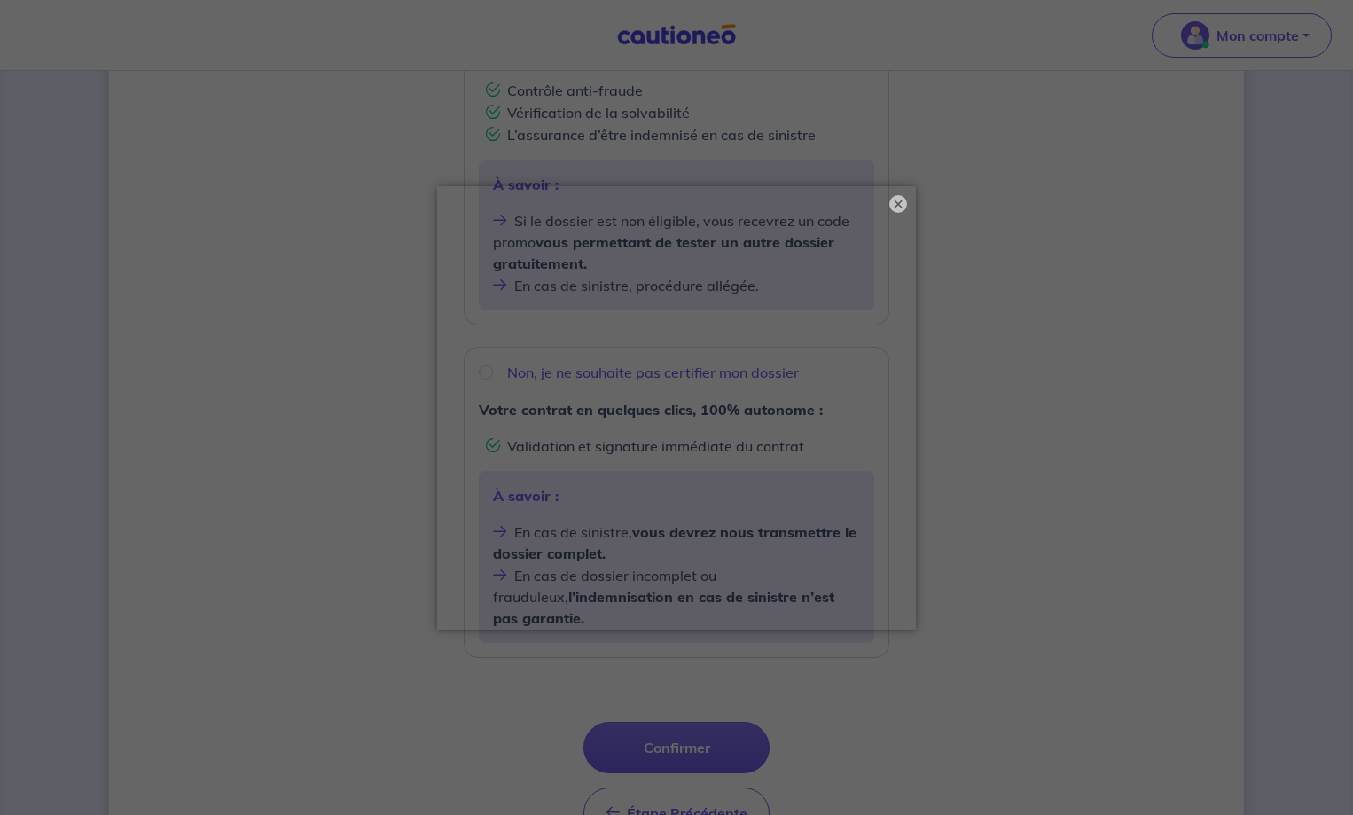
scroll to position [512, 0]
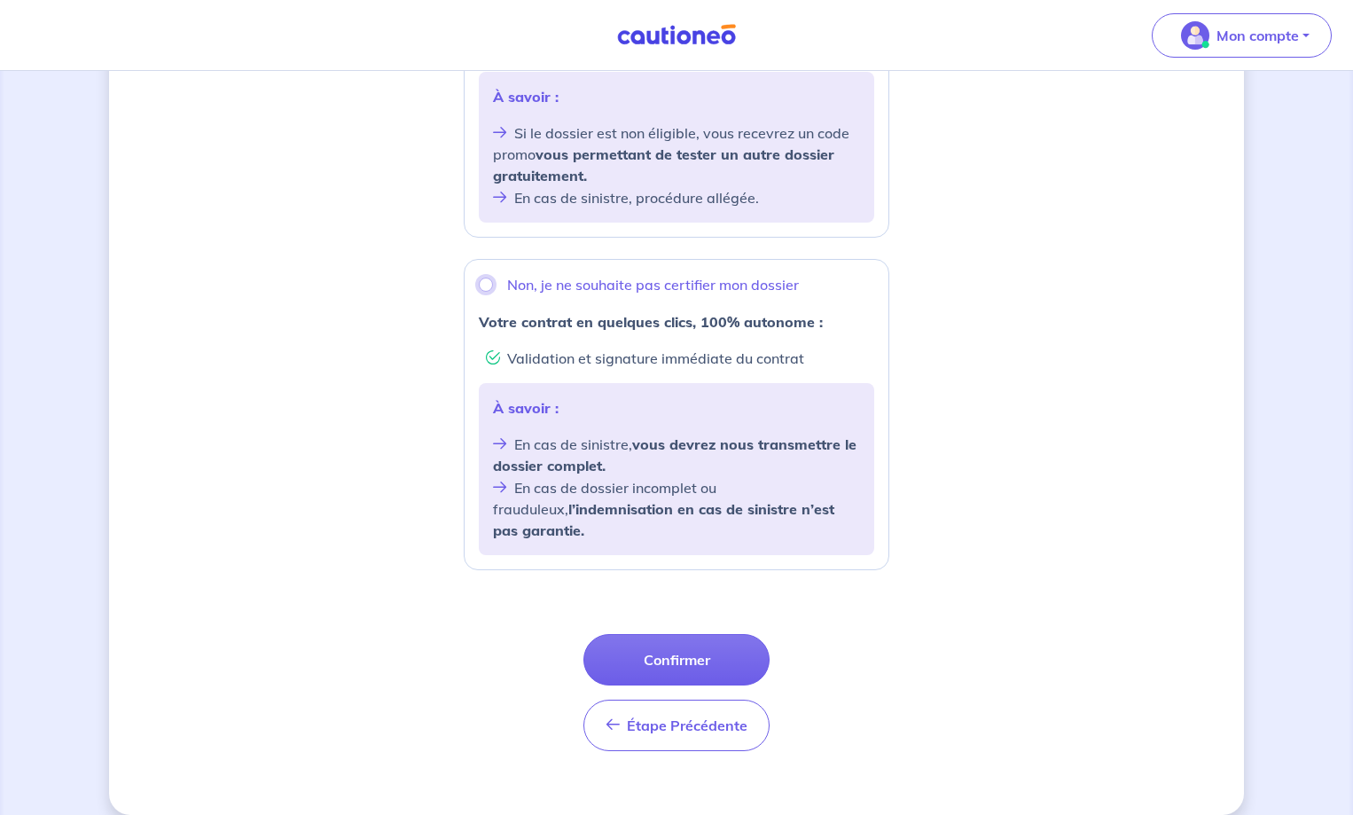
click at [483, 286] on input "Non, je ne souhaite pas certifier mon dossier" at bounding box center [486, 284] width 14 height 14
radio input "true"
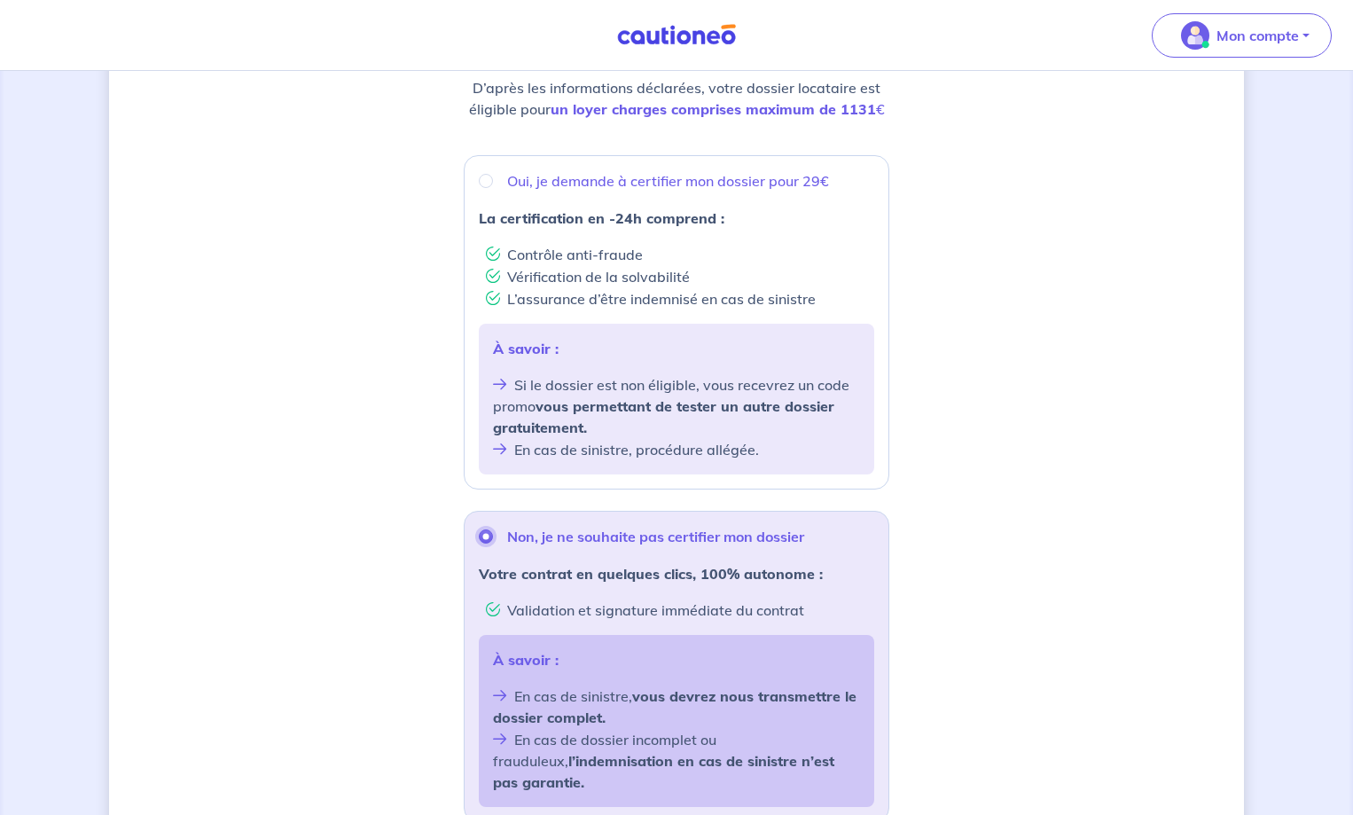
scroll to position [246, 0]
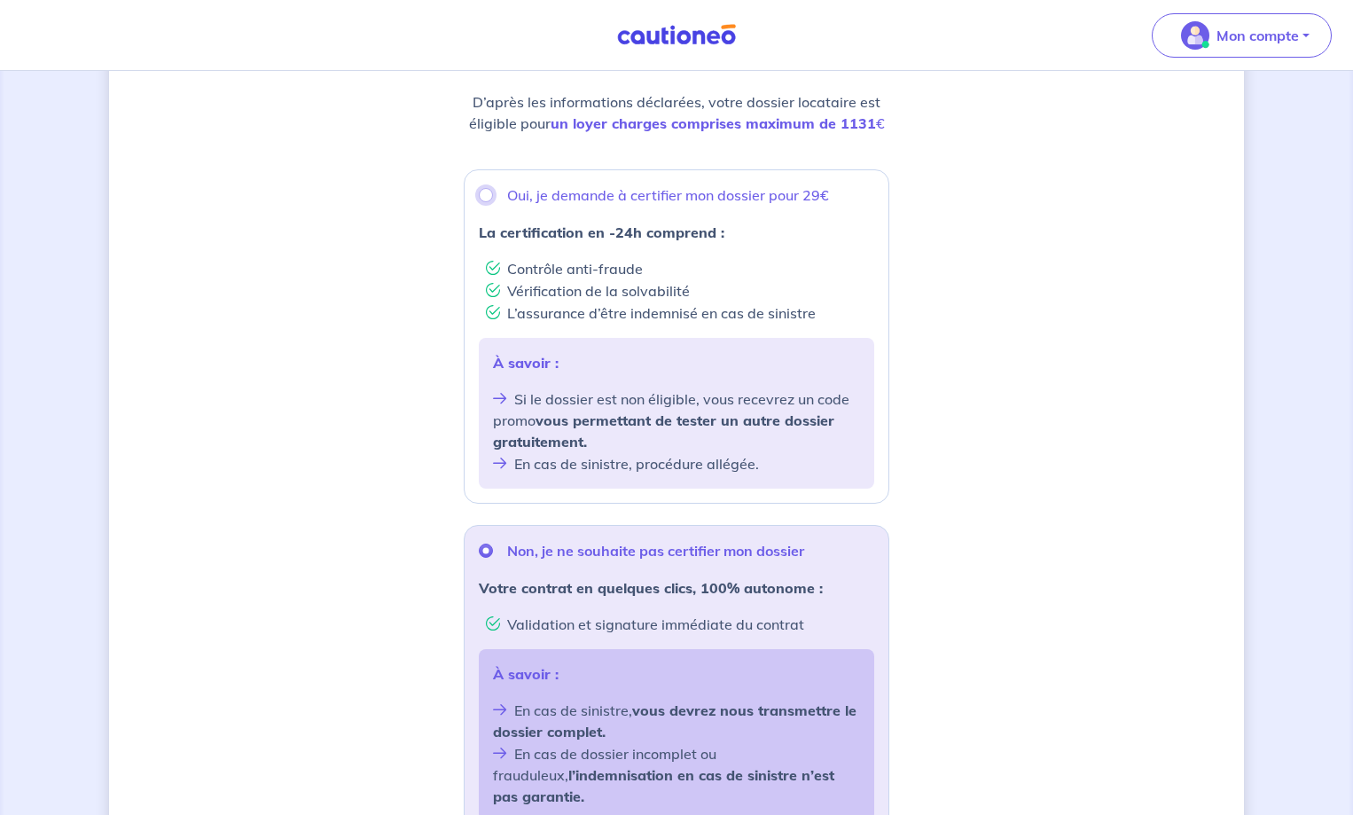
click at [483, 194] on input "Oui, je demande à certifier mon dossier pour 29€" at bounding box center [486, 195] width 14 height 14
radio input "true"
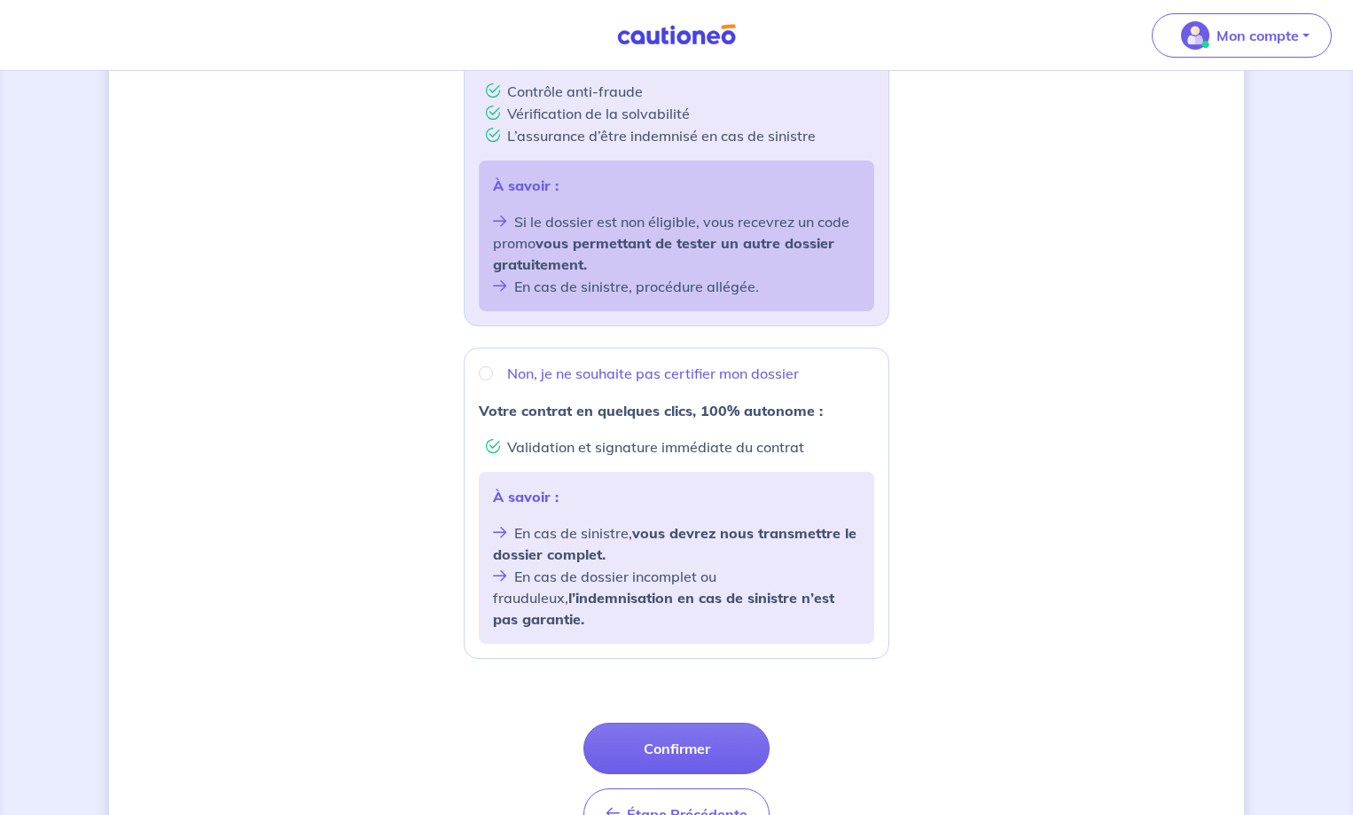
scroll to position [512, 0]
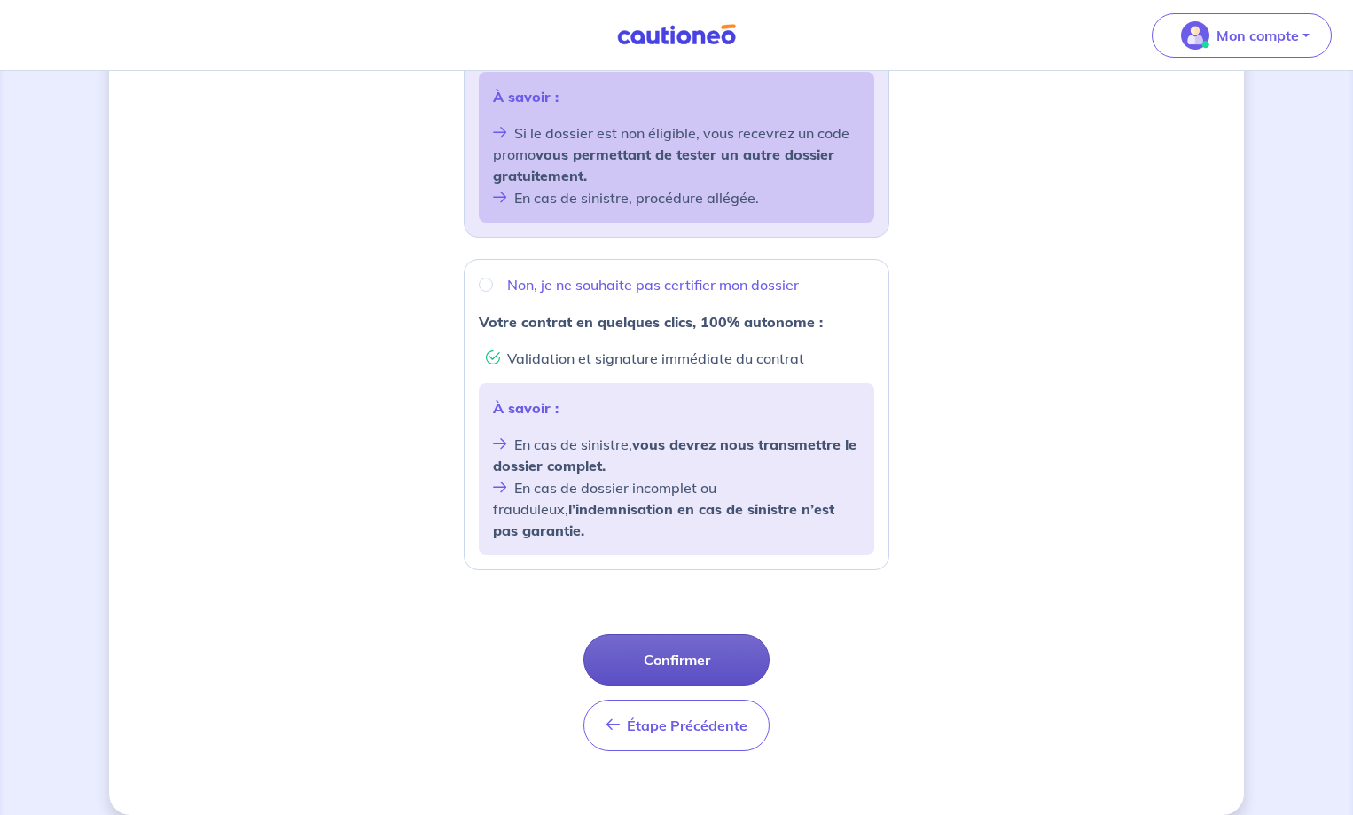
click at [662, 649] on button "Confirmer" at bounding box center [676, 659] width 186 height 51
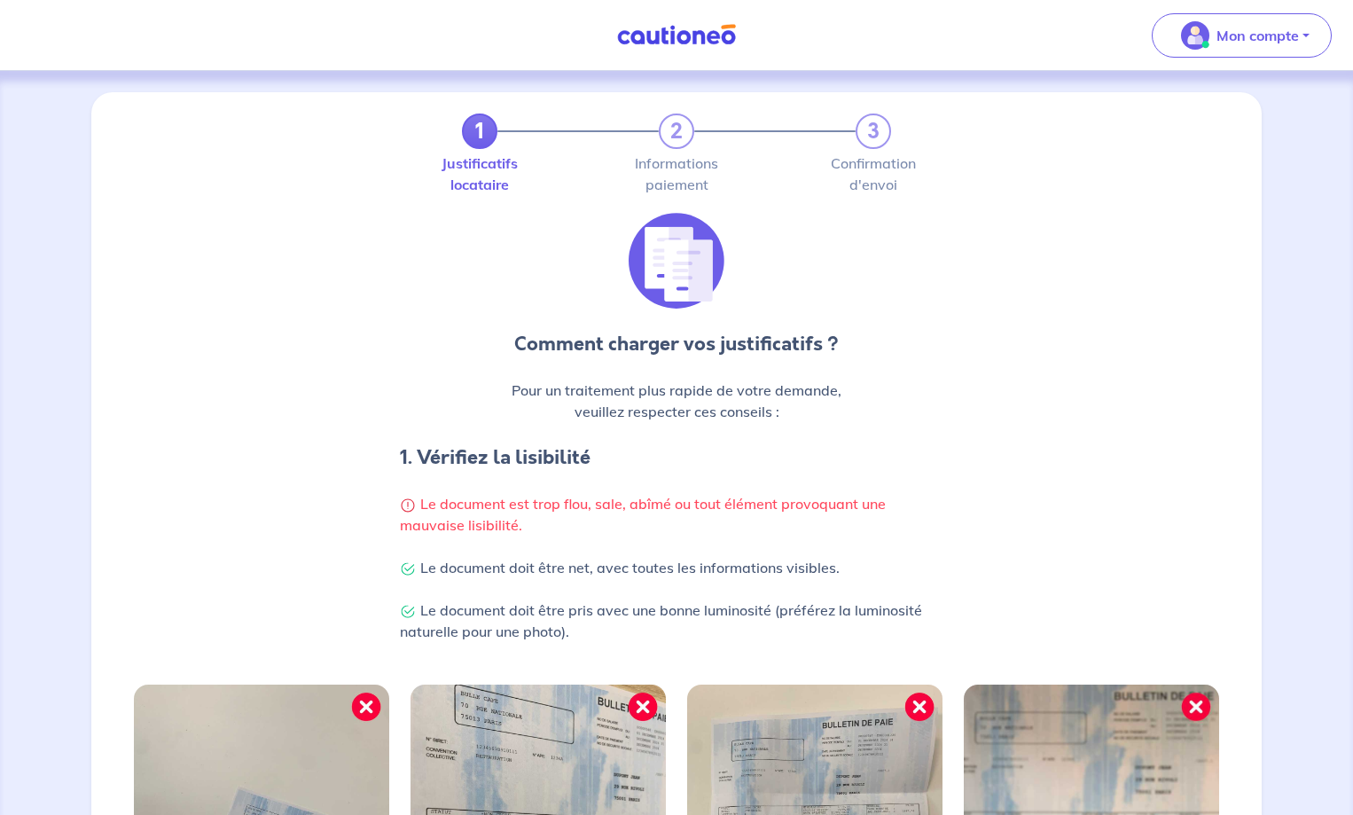
scroll to position [455, 0]
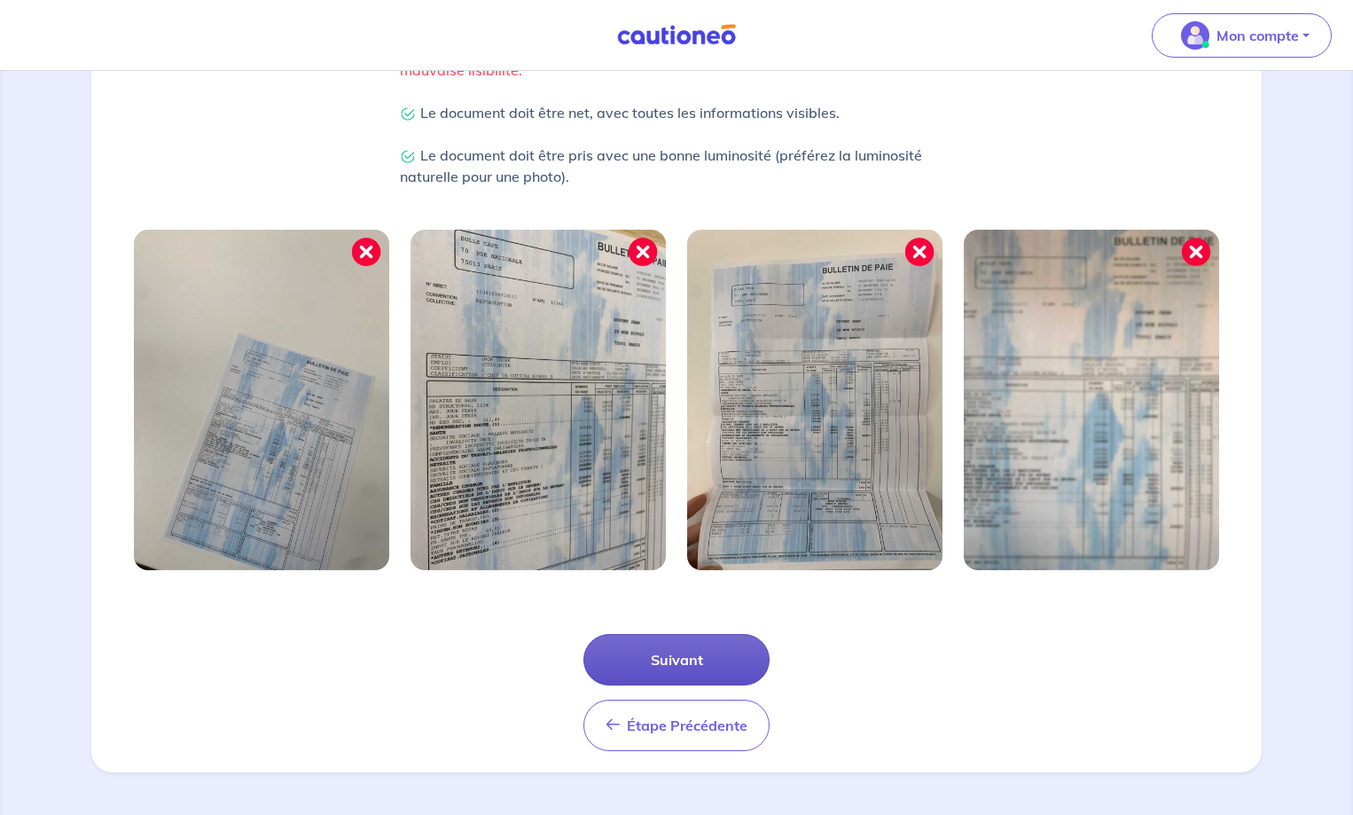
click at [662, 647] on button "Suivant" at bounding box center [676, 659] width 186 height 51
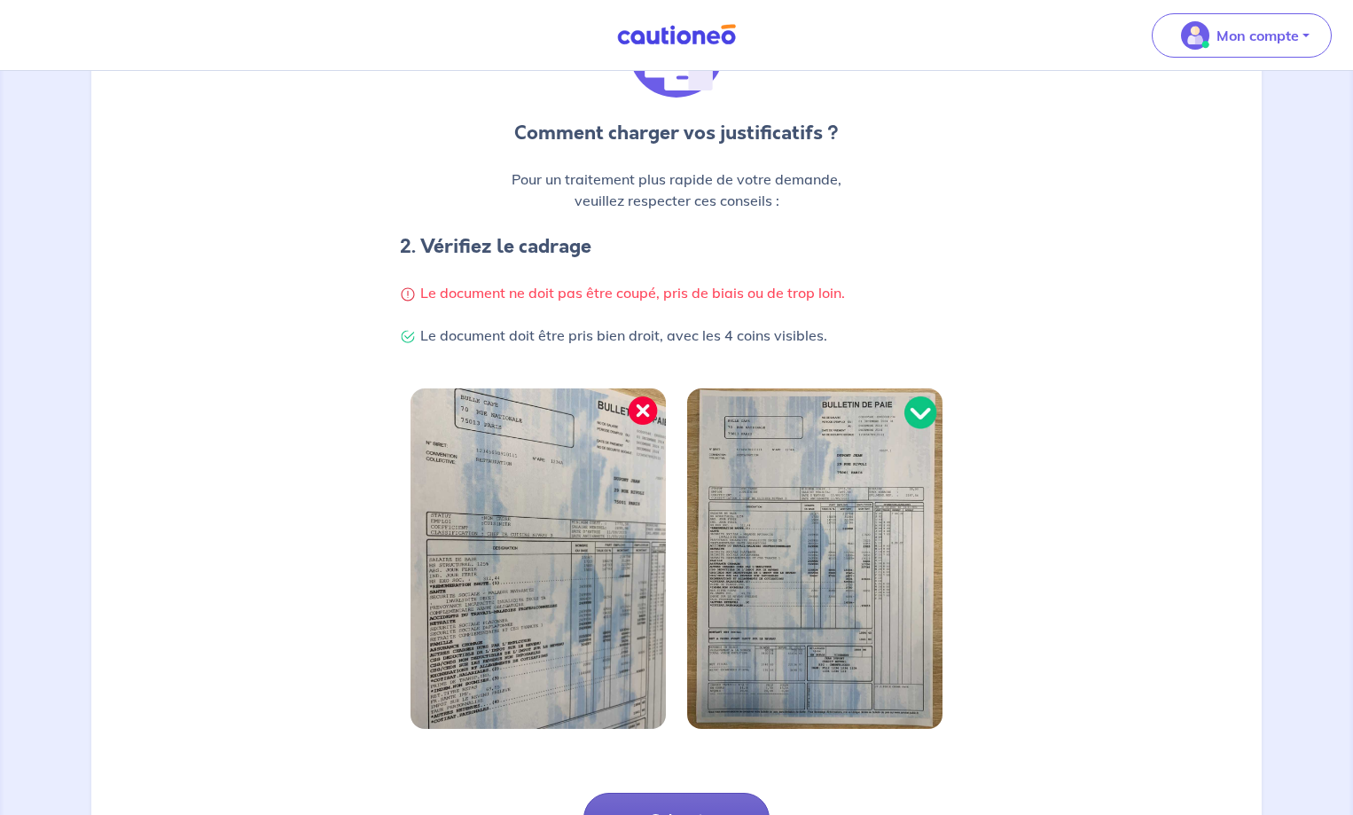
scroll to position [370, 0]
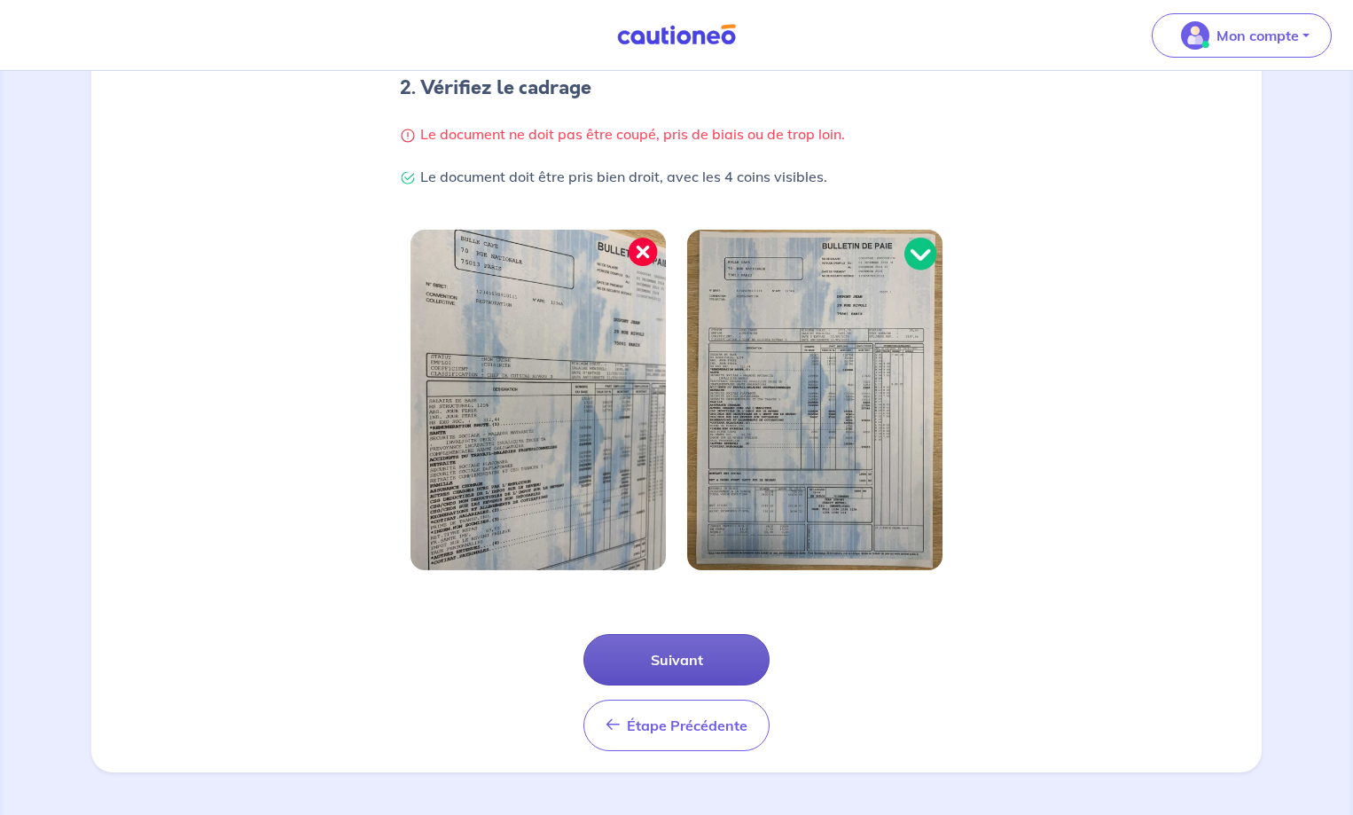
click at [662, 647] on button "Suivant" at bounding box center [676, 659] width 186 height 51
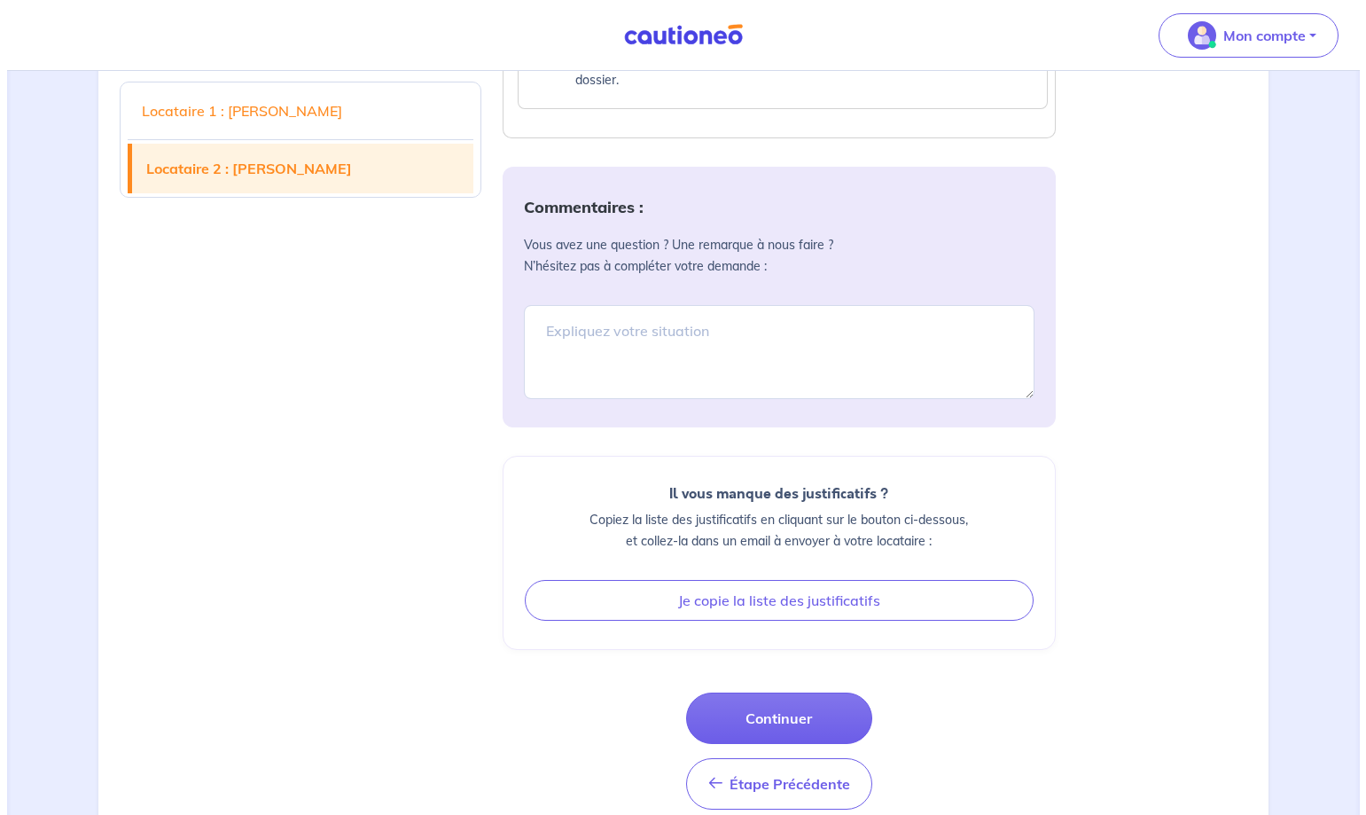
scroll to position [4126, 0]
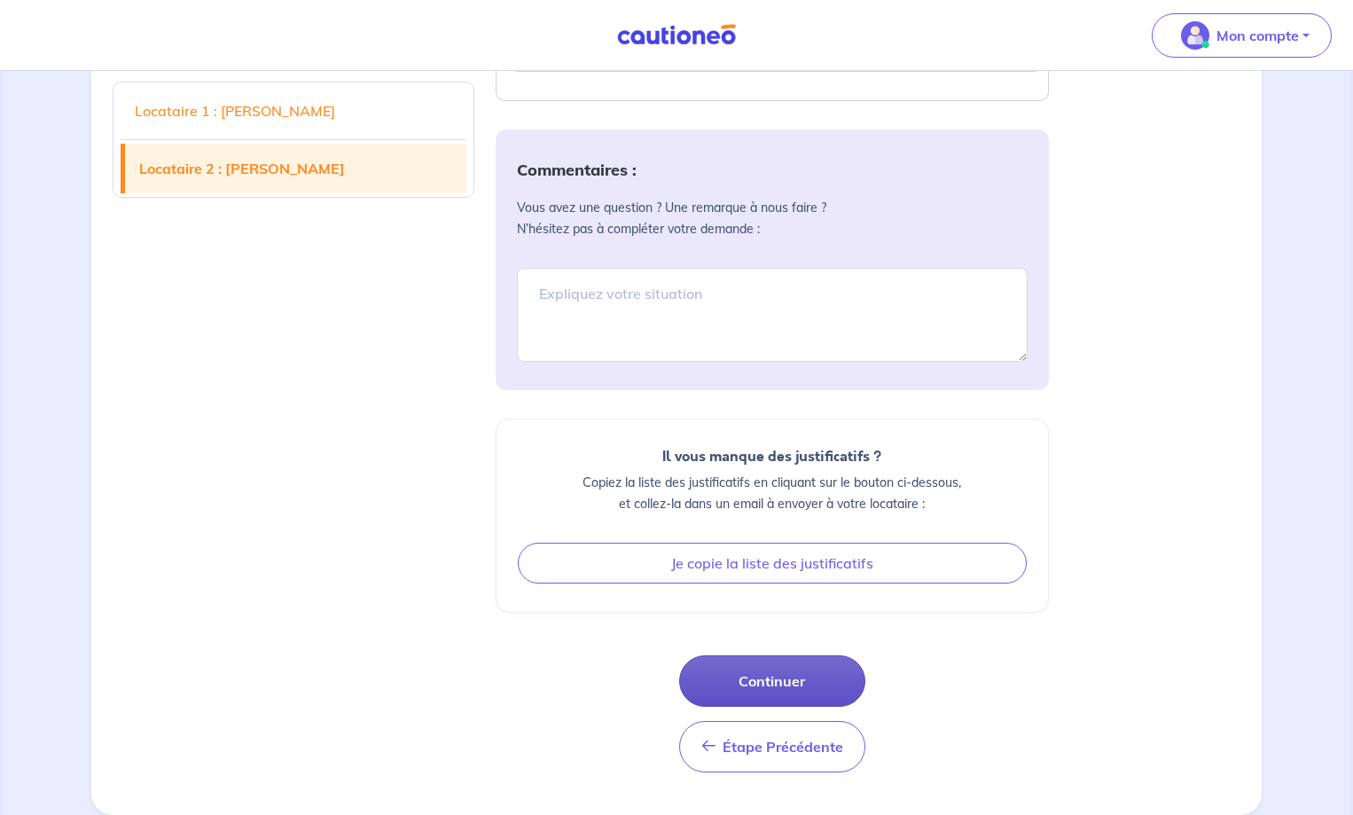
click at [764, 687] on button "Continuer" at bounding box center [772, 680] width 186 height 51
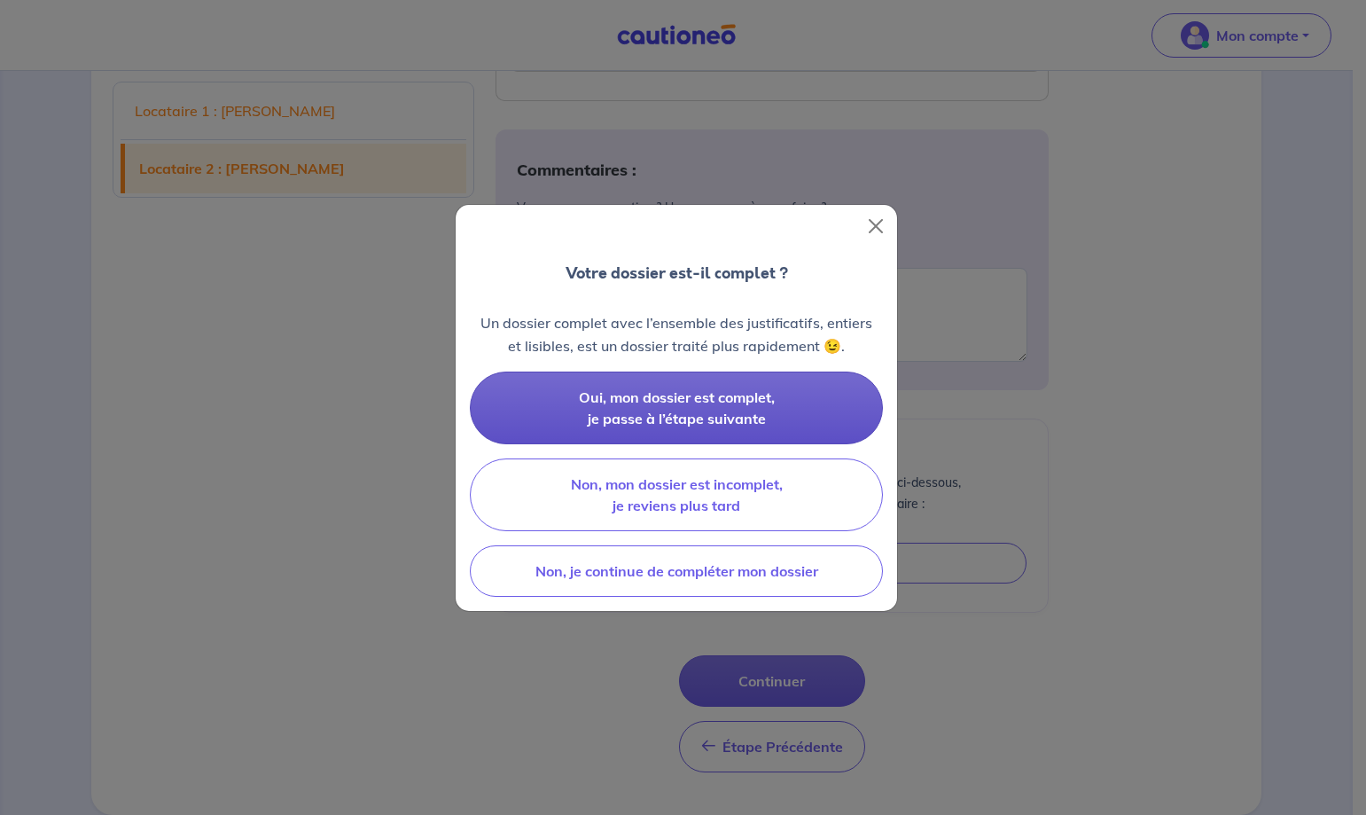
click at [712, 423] on span "Oui, mon dossier est complet, je passe à l’étape suivante" at bounding box center [677, 407] width 196 height 39
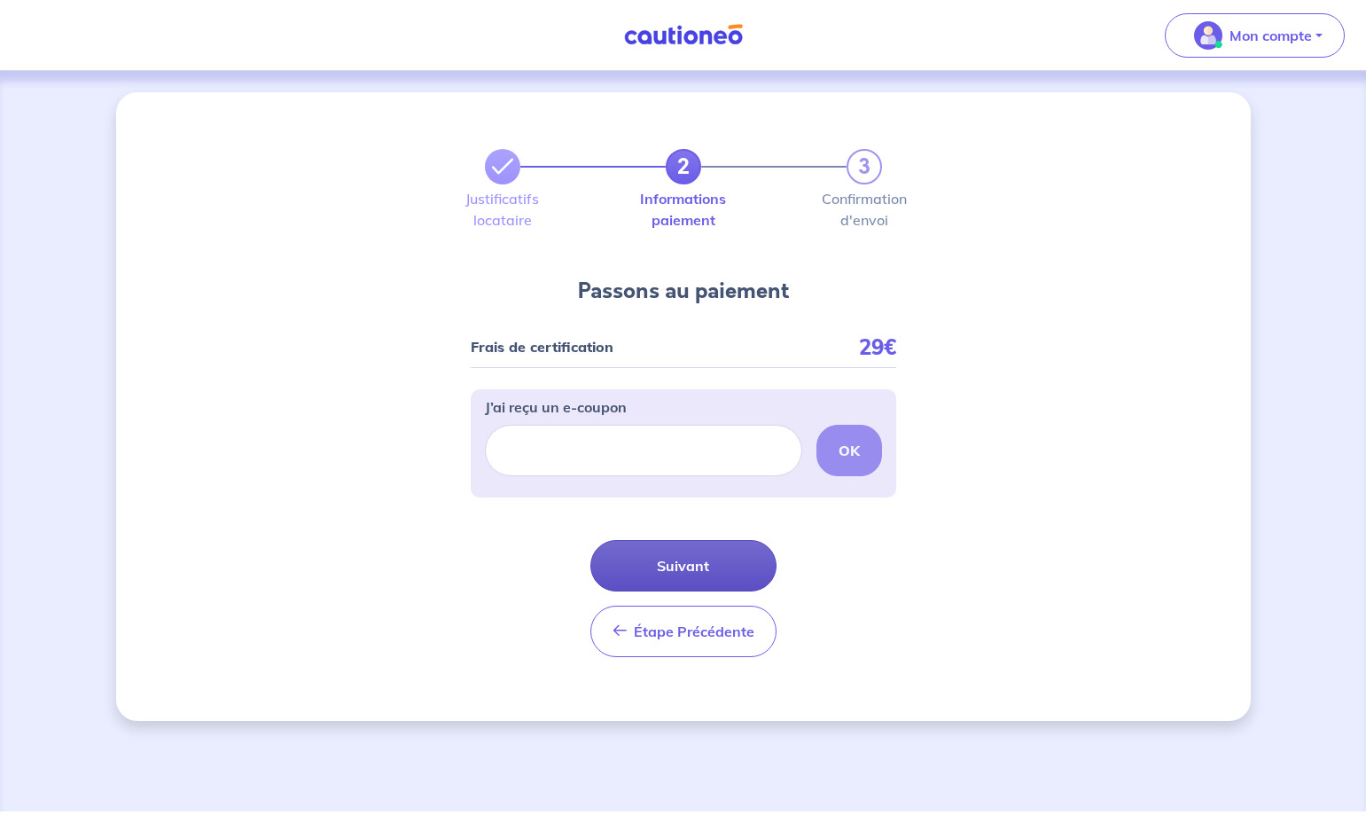
click at [662, 567] on button "Suivant" at bounding box center [683, 565] width 186 height 51
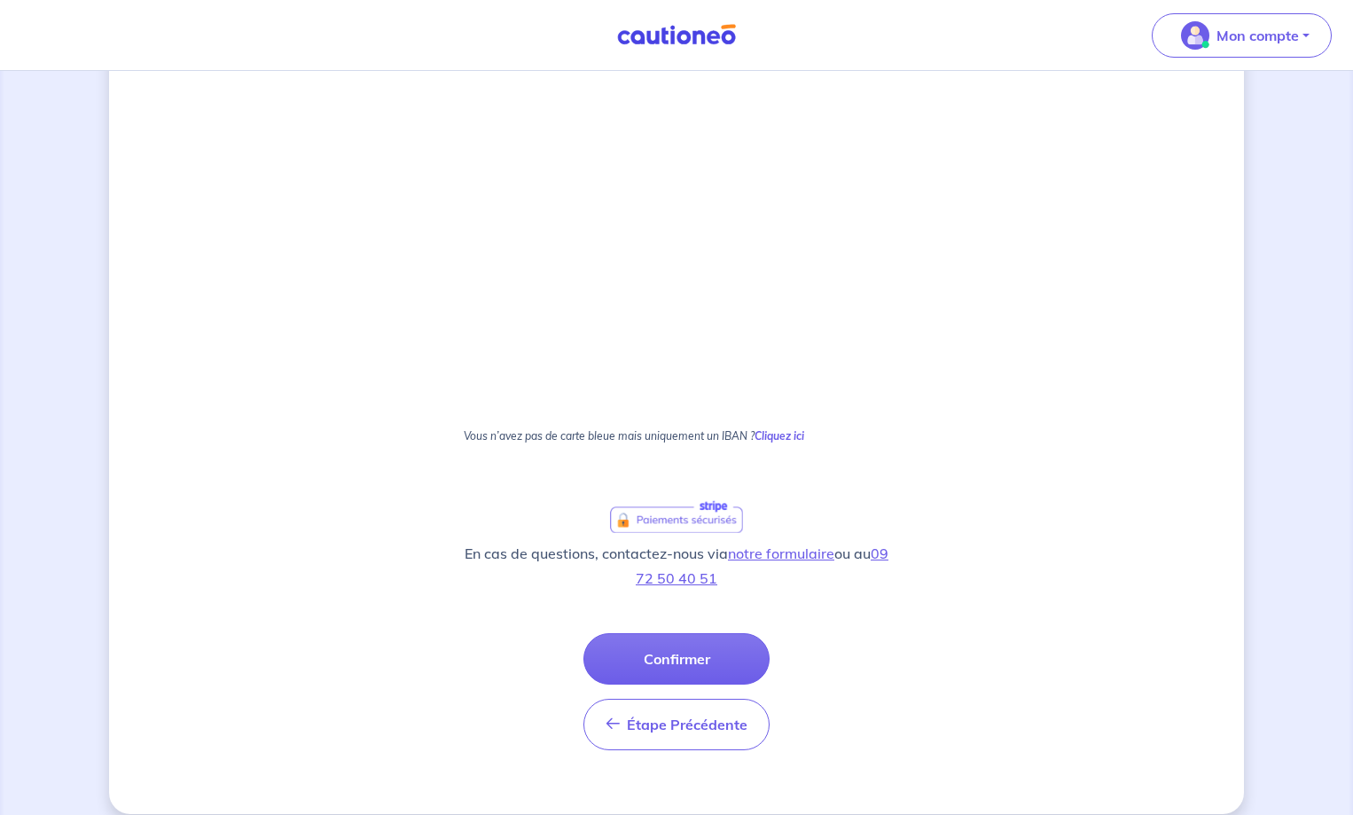
scroll to position [769, 0]
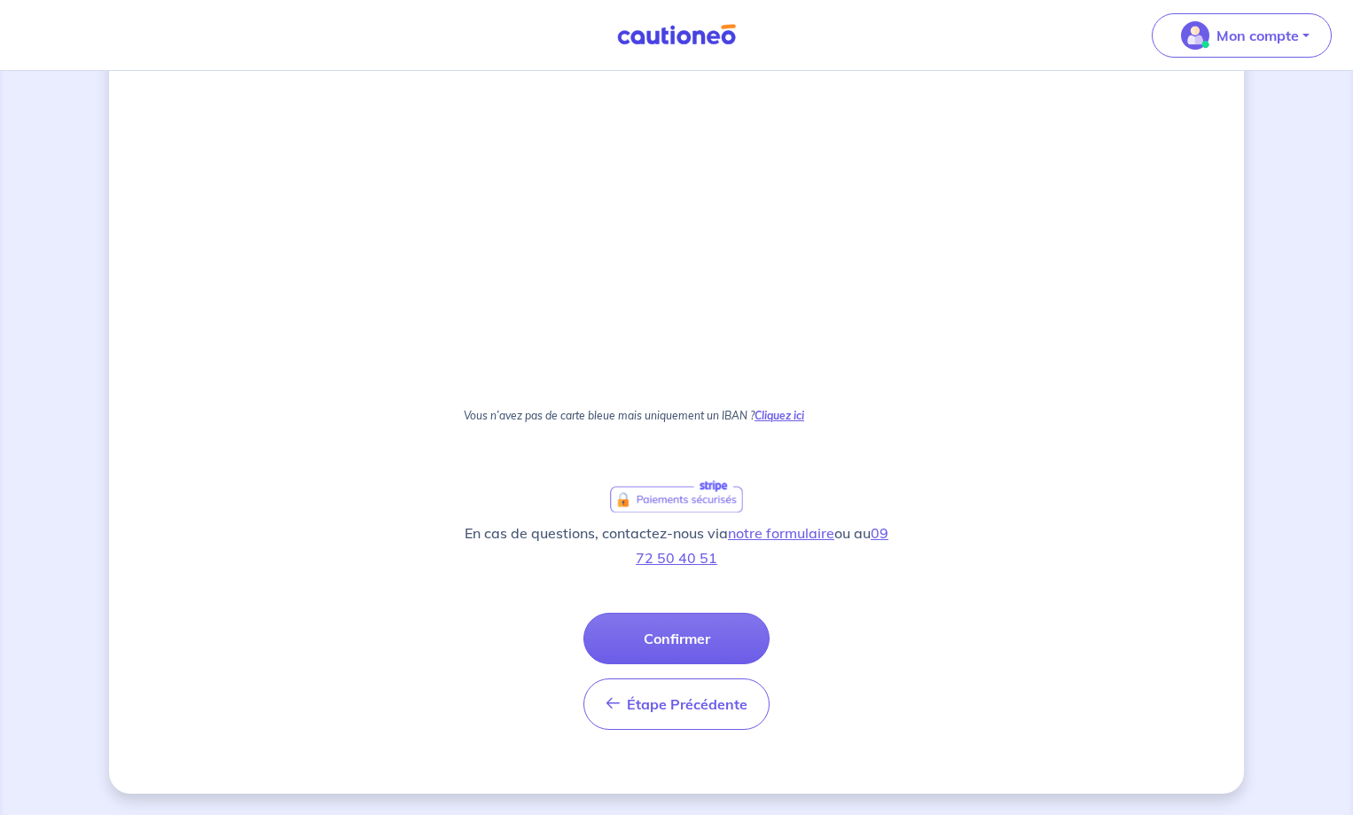
click at [798, 414] on strong "Cliquez ici" at bounding box center [779, 415] width 50 height 13
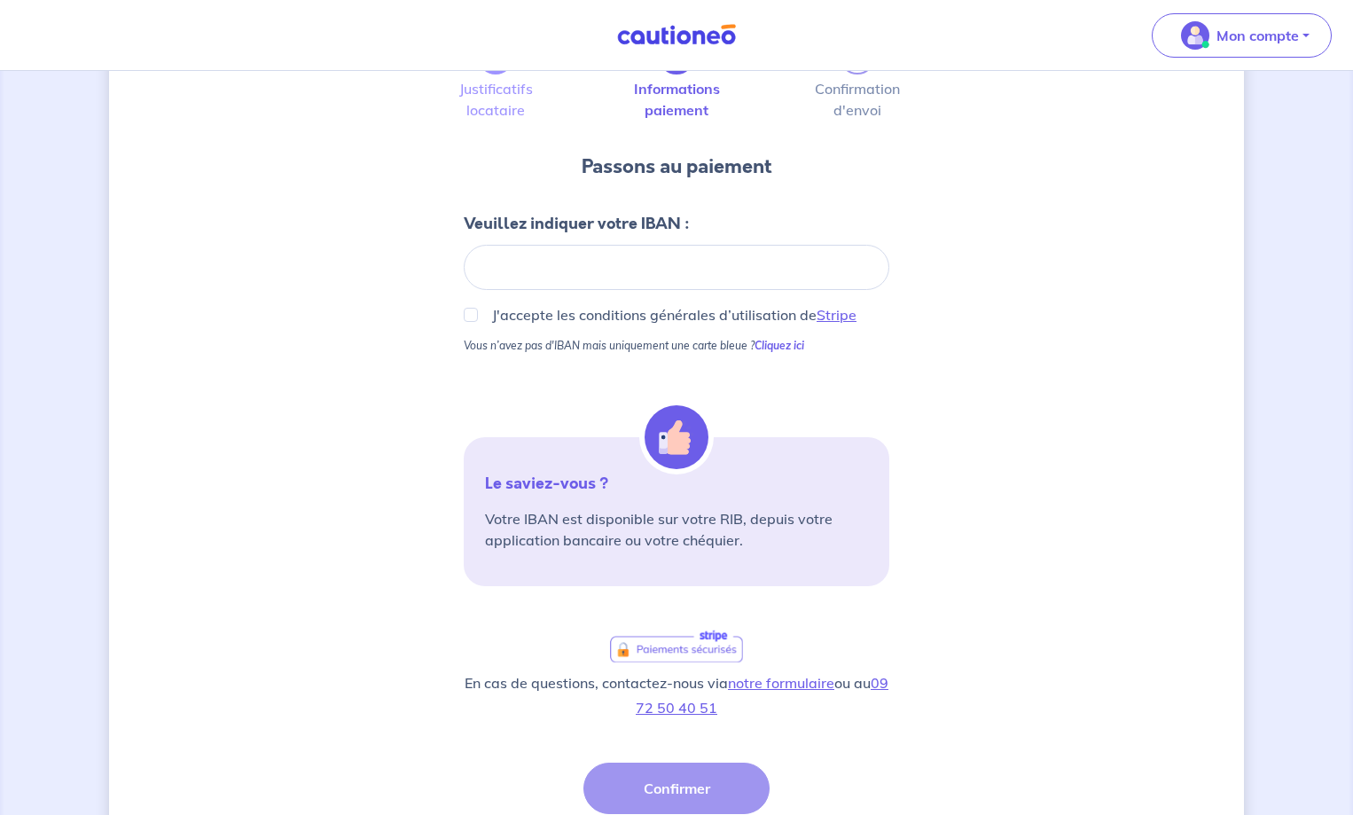
scroll to position [0, 0]
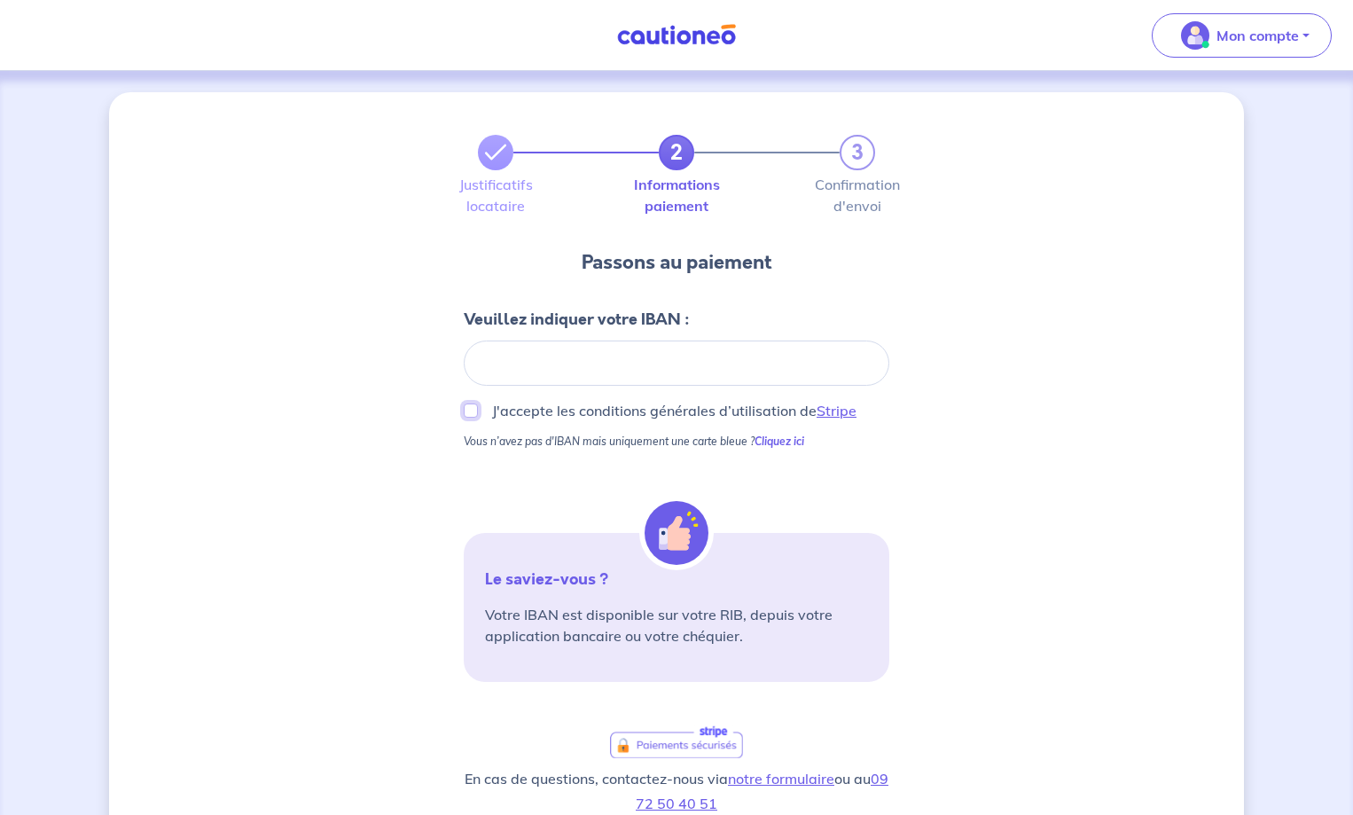
click at [471, 414] on input "J'accepte les conditions générales d’utilisation de Stripe" at bounding box center [471, 410] width 14 height 14
checkbox input "true"
drag, startPoint x: 754, startPoint y: 354, endPoint x: 621, endPoint y: 371, distance: 134.2
click at [621, 371] on div at bounding box center [677, 362] width 426 height 45
